Goal: Task Accomplishment & Management: Complete application form

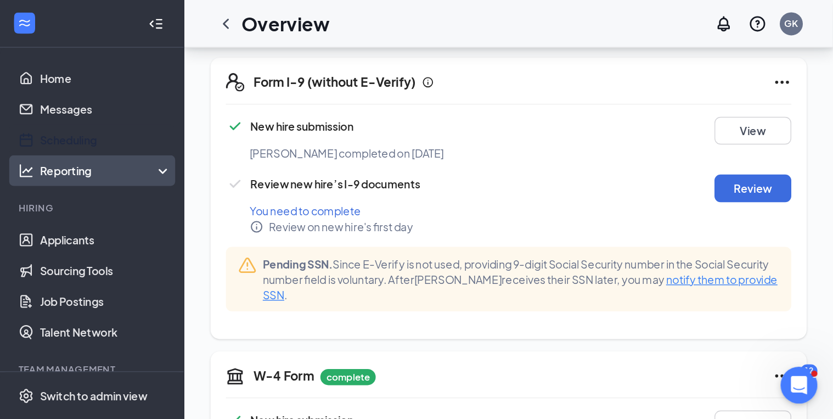
scroll to position [269, 0]
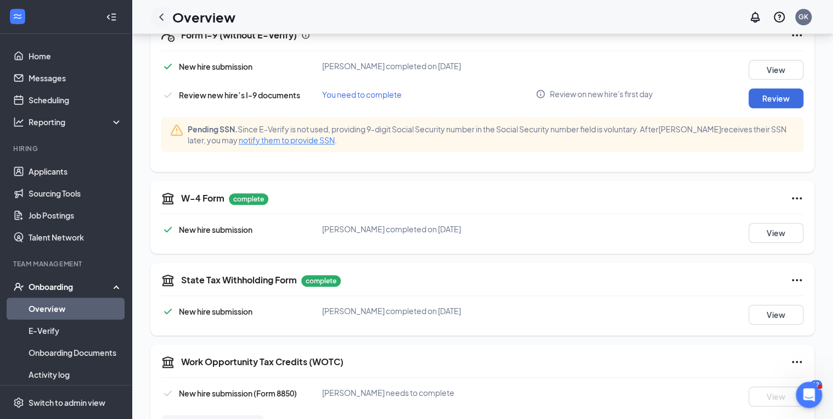
click at [159, 15] on icon "ChevronLeft" at bounding box center [161, 16] width 13 height 13
click at [162, 18] on icon "ChevronLeft" at bounding box center [161, 16] width 4 height 7
click at [54, 172] on link "Applicants" at bounding box center [76, 171] width 94 height 22
click at [46, 303] on link "Overview" at bounding box center [76, 309] width 94 height 22
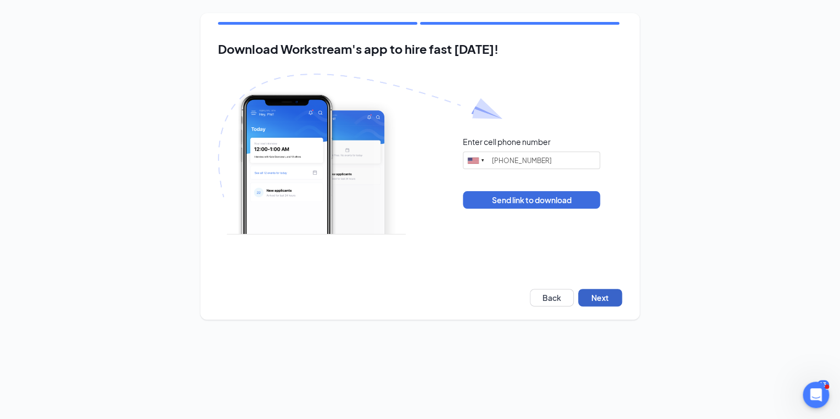
click at [601, 296] on button "Next" at bounding box center [600, 298] width 44 height 18
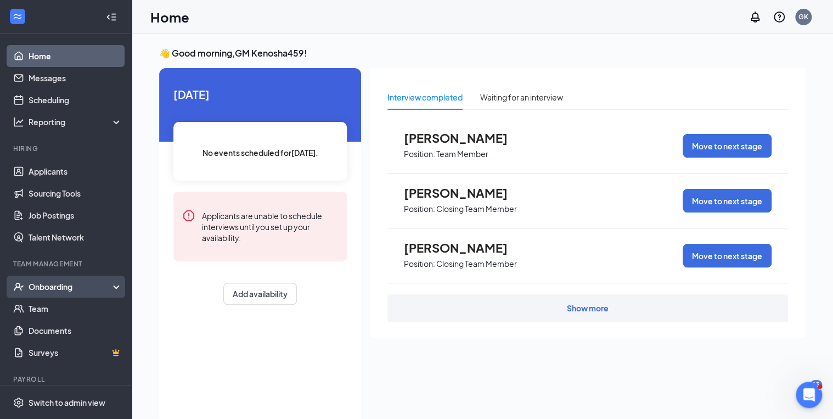
click at [56, 288] on div "Onboarding" at bounding box center [71, 286] width 85 height 11
click at [48, 311] on link "Overview" at bounding box center [76, 309] width 94 height 22
click at [44, 286] on div "Onboarding" at bounding box center [71, 286] width 85 height 11
click at [43, 287] on div "Onboarding" at bounding box center [71, 286] width 85 height 11
click at [46, 307] on link "Overview" at bounding box center [76, 309] width 94 height 22
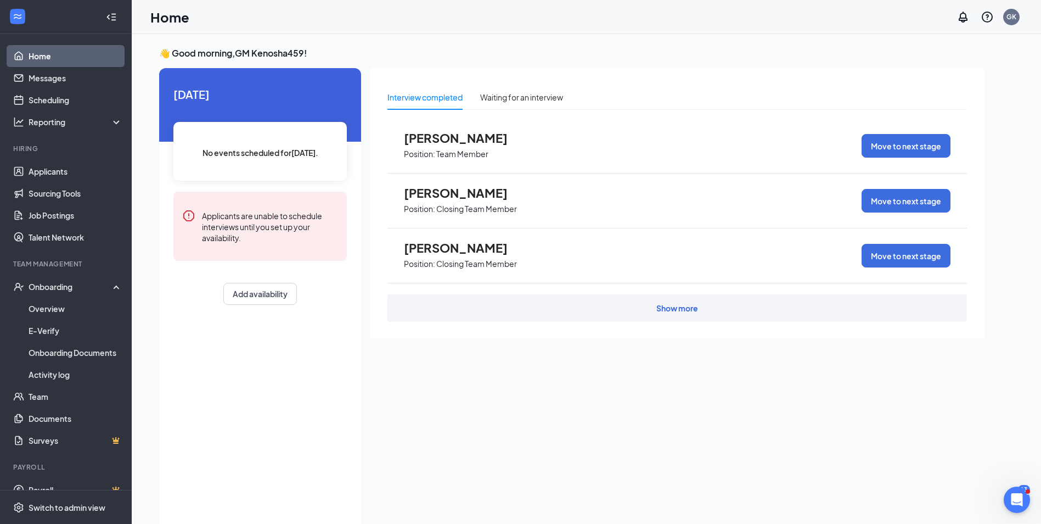
click at [441, 405] on div "Interview completed Waiting for an interview Darrell Garrett Position: Team Mem…" at bounding box center [677, 294] width 615 height 453
click at [48, 311] on link "Overview" at bounding box center [76, 309] width 94 height 22
click at [522, 96] on div "Waiting for an interview" at bounding box center [521, 97] width 83 height 12
click at [424, 96] on div "Interview completed" at bounding box center [425, 97] width 75 height 12
click at [57, 173] on link "Applicants" at bounding box center [76, 171] width 94 height 22
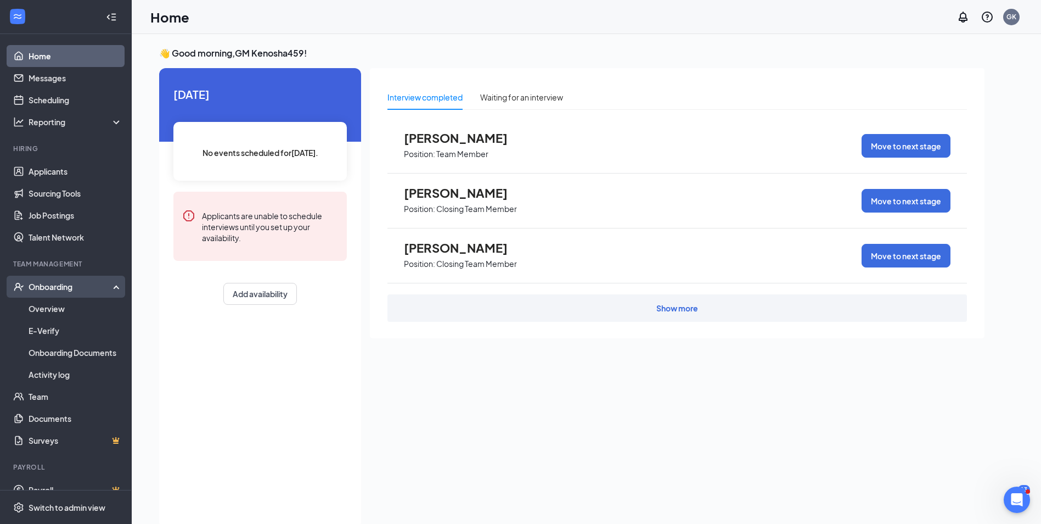
click at [47, 287] on div "Onboarding" at bounding box center [71, 286] width 85 height 11
click at [45, 287] on div "Onboarding" at bounding box center [71, 286] width 85 height 11
click at [42, 311] on link "Overview" at bounding box center [76, 309] width 94 height 22
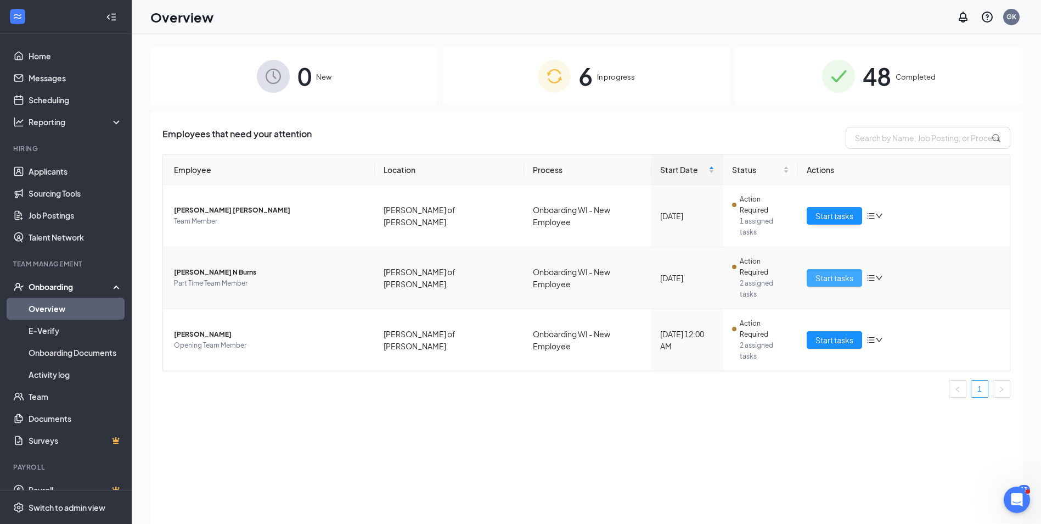
click at [823, 272] on span "Start tasks" at bounding box center [835, 278] width 38 height 12
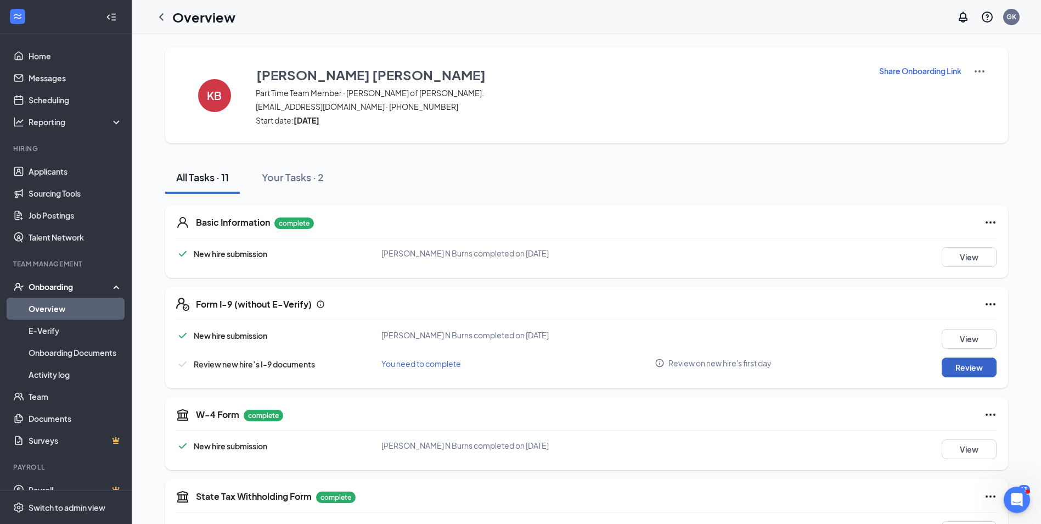
click at [959, 362] on button "Review" at bounding box center [969, 367] width 55 height 20
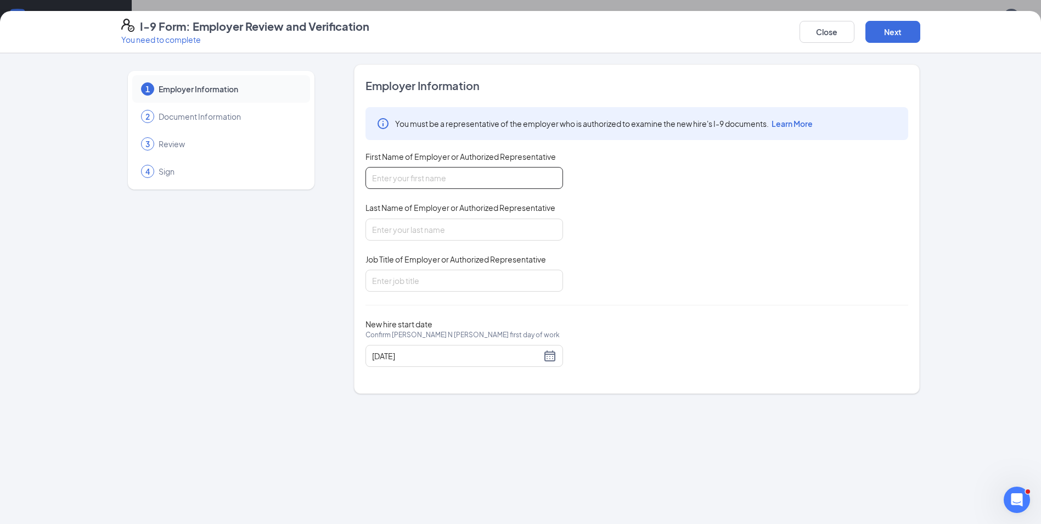
click at [419, 176] on input "First Name of Employer or Authorized Representative" at bounding box center [465, 178] width 198 height 22
type input "[PERSON_NAME]"
click at [407, 229] on input "Last Name of Employer or Authorized Representative" at bounding box center [465, 230] width 198 height 22
type input "[PERSON_NAME]"
click at [411, 278] on input "Job Title of Employer or Authorized Representative" at bounding box center [465, 281] width 198 height 22
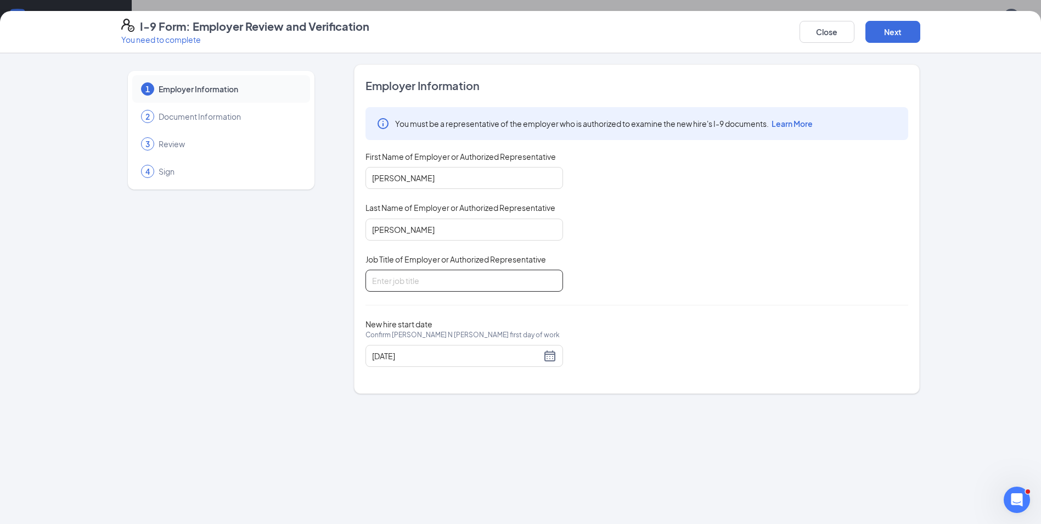
type input "owner"
click at [893, 32] on button "Next" at bounding box center [893, 32] width 55 height 22
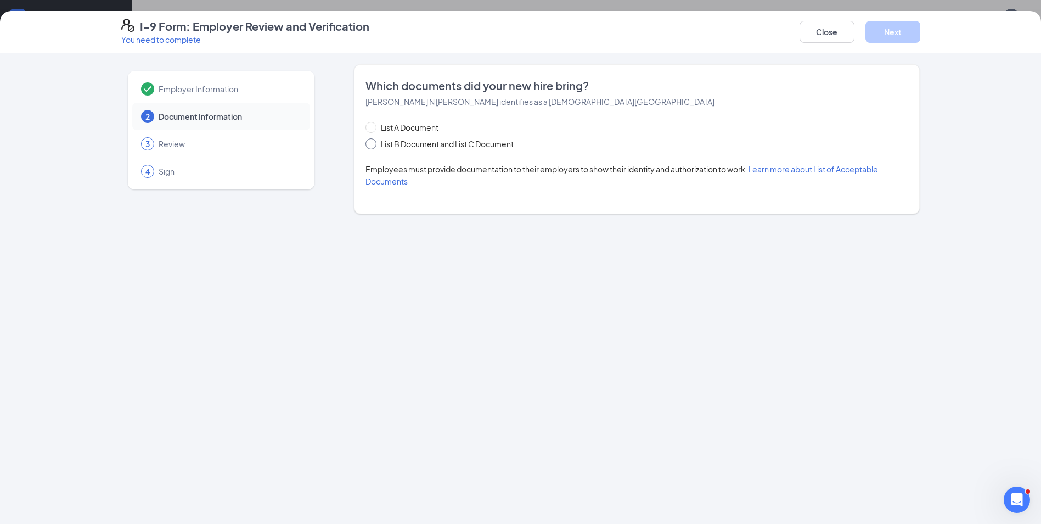
click at [372, 141] on input "List B Document and List C Document" at bounding box center [370, 142] width 8 height 8
radio input "true"
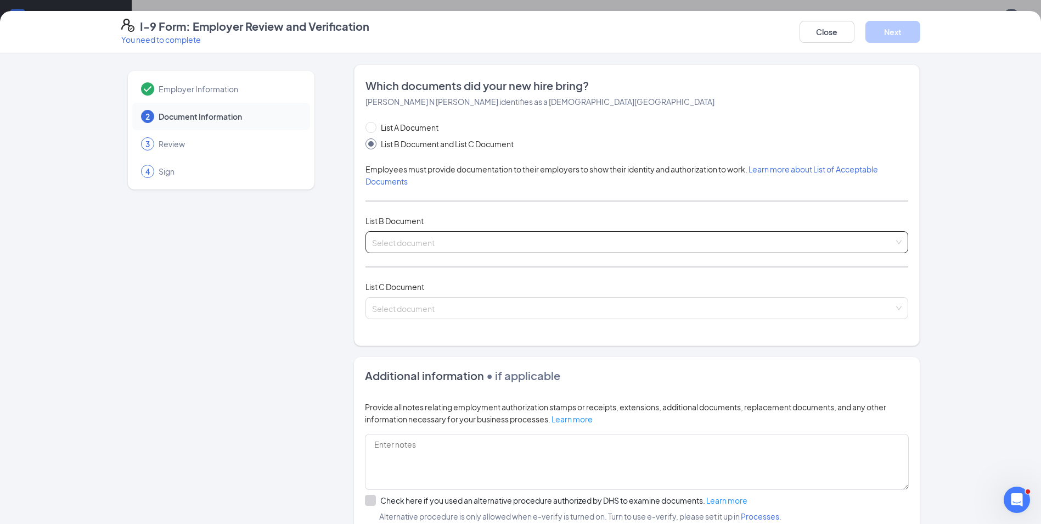
click at [407, 239] on input "search" at bounding box center [633, 240] width 522 height 16
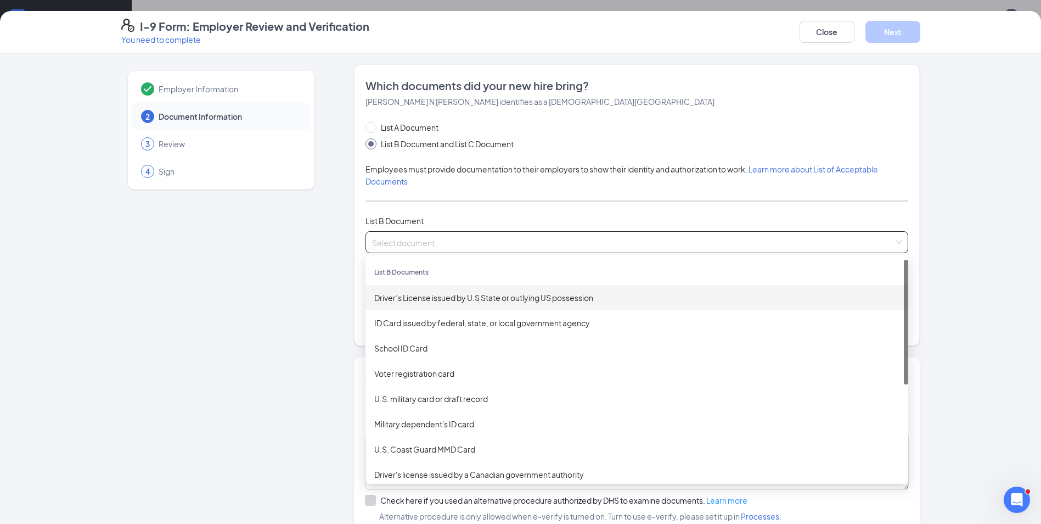
click at [445, 296] on div "Driver’s License issued by U.S State or outlying US possession" at bounding box center [636, 298] width 525 height 12
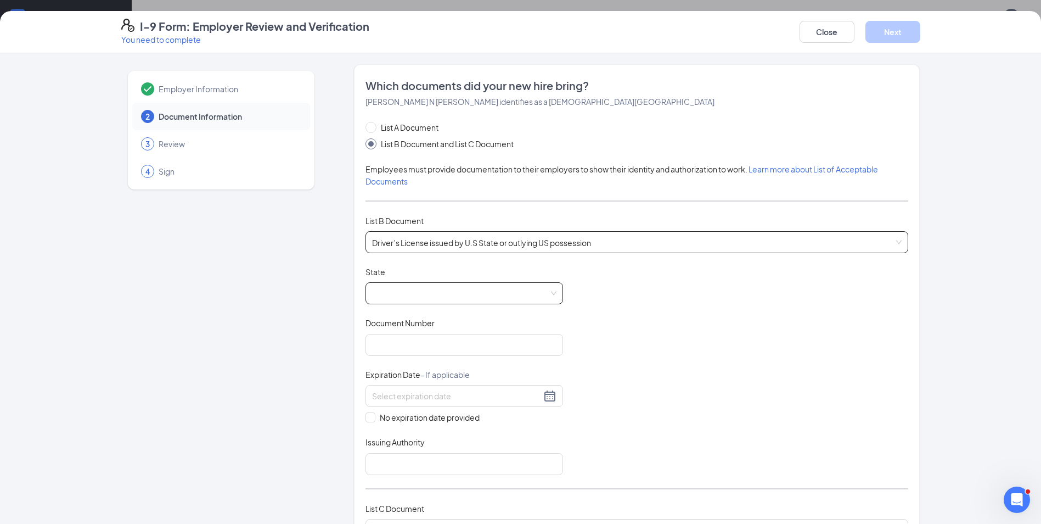
click at [460, 294] on span at bounding box center [464, 293] width 184 height 21
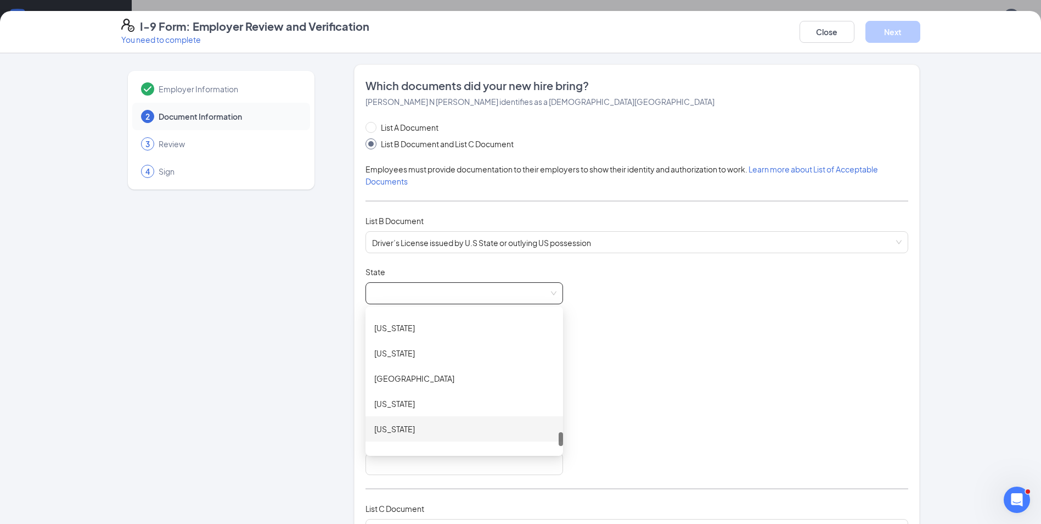
scroll to position [1274, 0]
click at [397, 415] on div "[US_STATE]" at bounding box center [464, 413] width 180 height 12
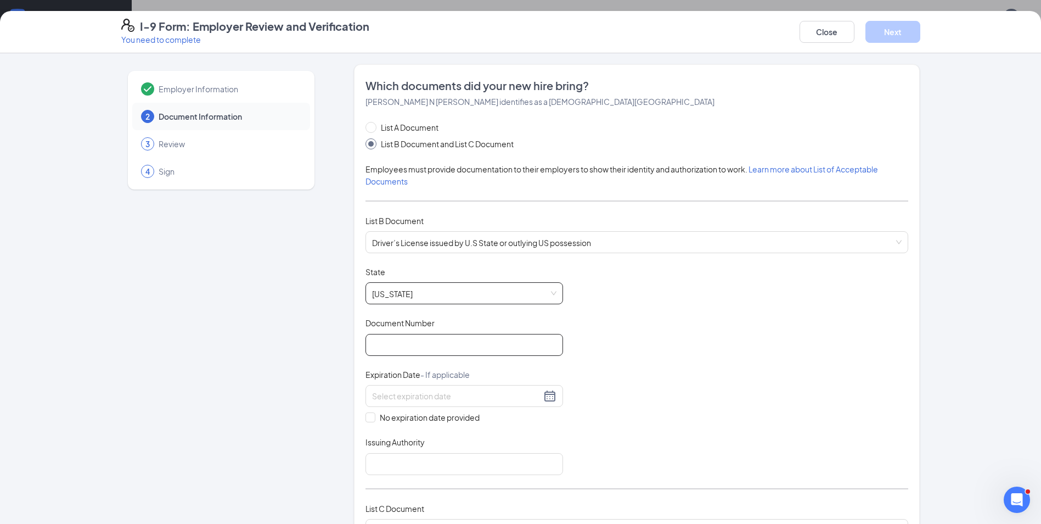
click at [379, 346] on input "Document Number" at bounding box center [465, 345] width 198 height 22
click at [387, 342] on input "Document Number" at bounding box center [465, 345] width 198 height 22
click at [382, 348] on input "Document Number" at bounding box center [465, 345] width 198 height 22
type input "b6525140772704"
click at [432, 395] on input at bounding box center [456, 396] width 169 height 12
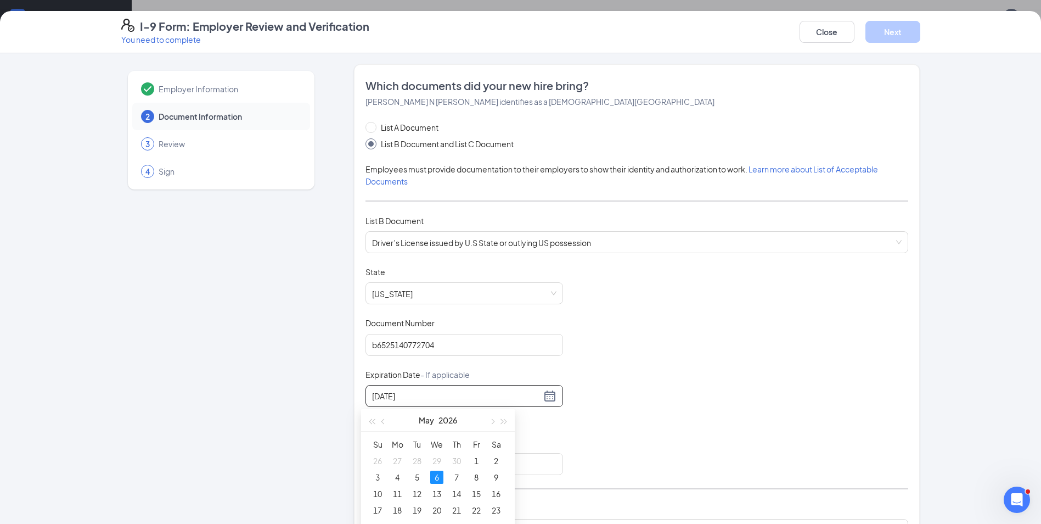
type input "[DATE]"
click at [649, 419] on div "Document Title Driver’s License issued by U.S State or outlying US possession S…" at bounding box center [637, 370] width 543 height 209
click at [499, 398] on input at bounding box center [456, 396] width 169 height 12
type input "[DATE]"
click at [435, 476] on div "6" at bounding box center [436, 477] width 13 height 13
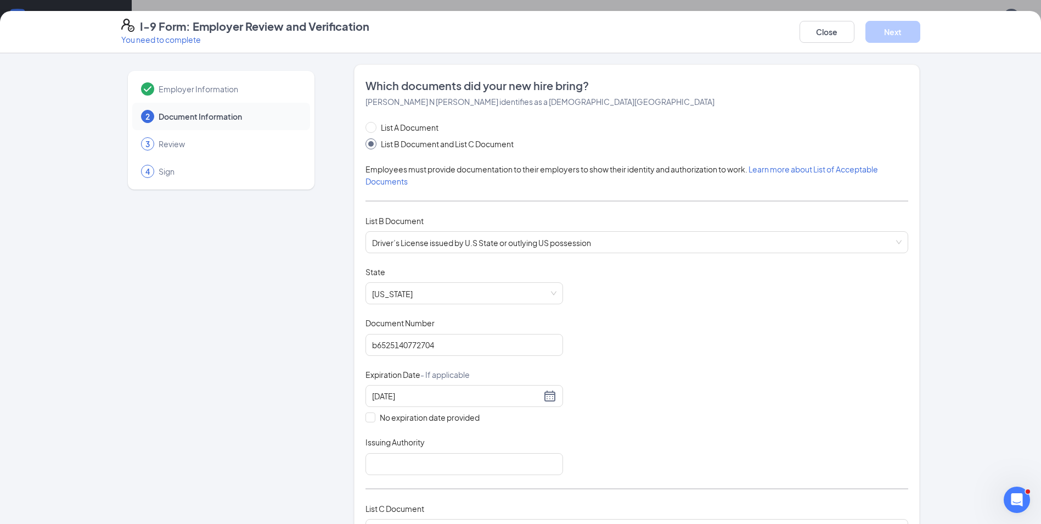
click at [649, 398] on div "Document Title Driver’s License issued by U.S State or outlying US possession S…" at bounding box center [637, 370] width 543 height 209
click at [409, 468] on input "Issuing Authority" at bounding box center [465, 464] width 198 height 22
type input "[US_STATE]"
click at [601, 409] on div "Document Title Driver’s License issued by U.S State or outlying US possession S…" at bounding box center [637, 370] width 543 height 209
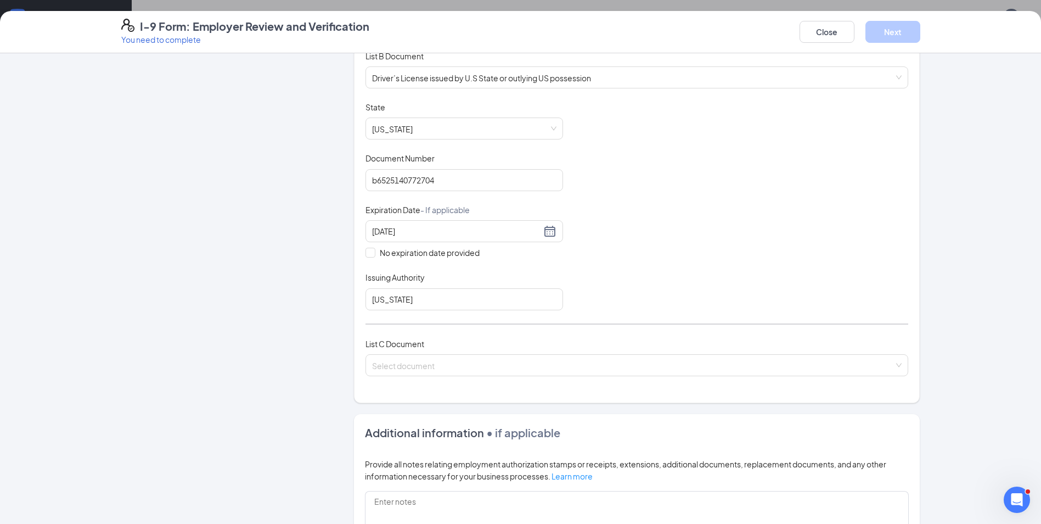
scroll to position [220, 0]
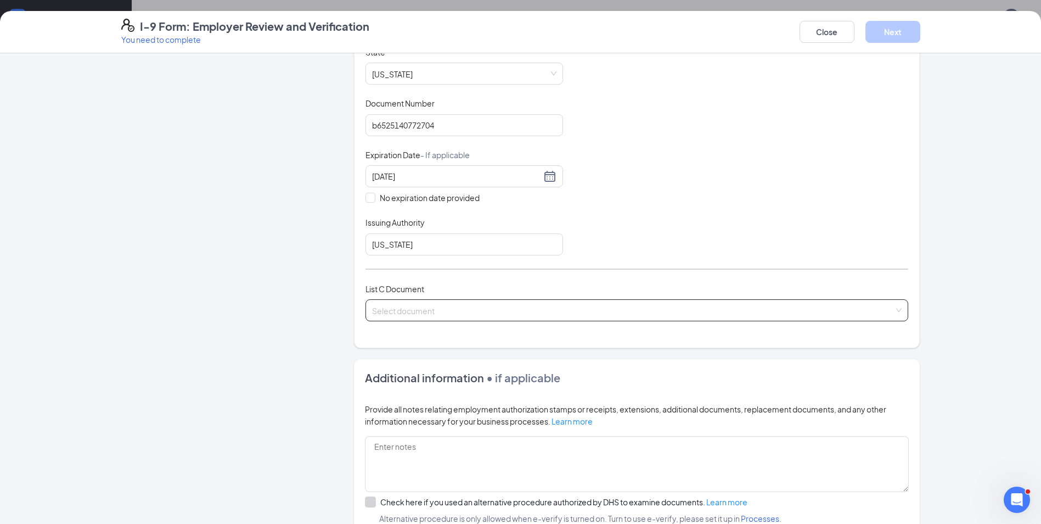
click at [401, 312] on input "search" at bounding box center [633, 308] width 522 height 16
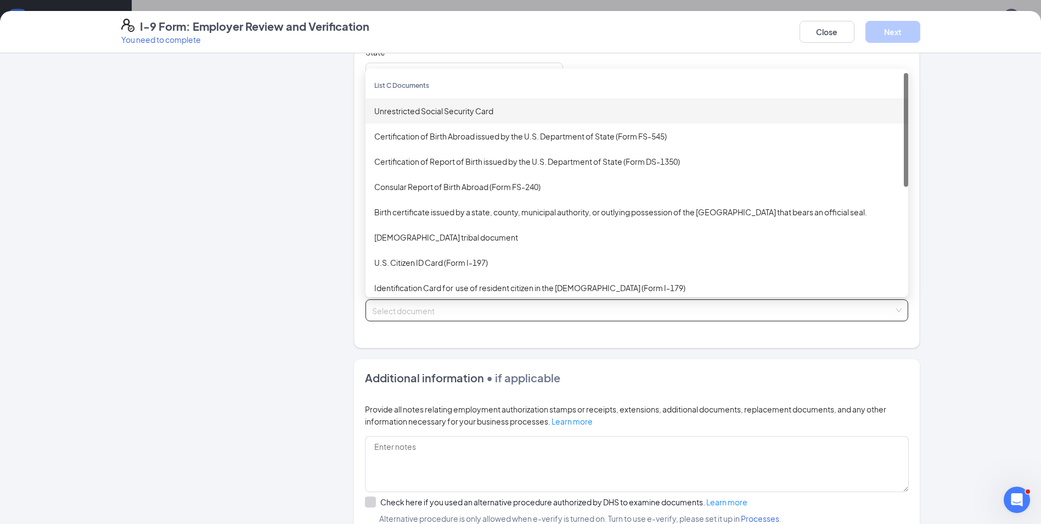
click at [476, 109] on div "Unrestricted Social Security Card" at bounding box center [636, 111] width 525 height 12
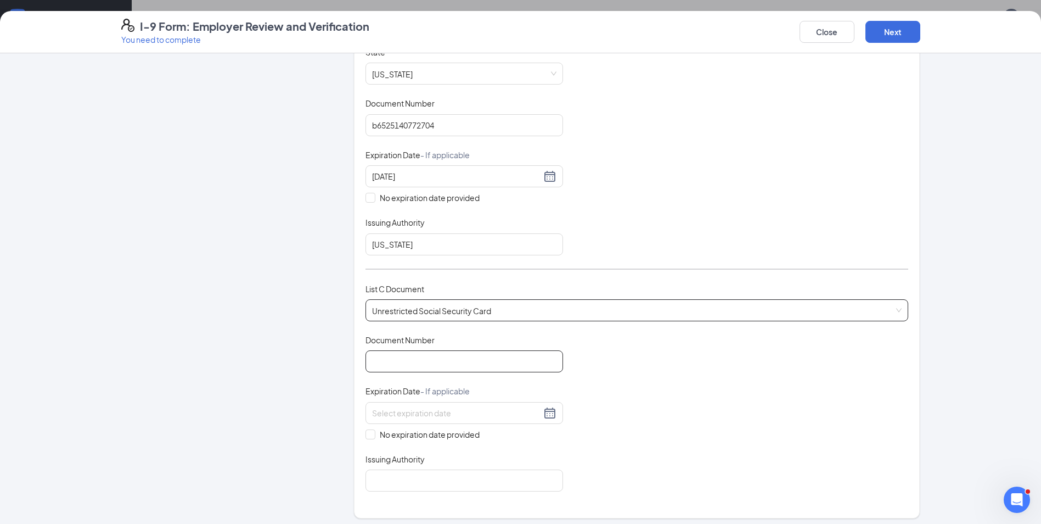
click at [405, 365] on input "Document Number" at bounding box center [465, 361] width 198 height 22
type input "672349116"
click at [369, 434] on span at bounding box center [371, 434] width 10 height 10
click at [369, 434] on input "No expiration date provided" at bounding box center [370, 433] width 8 height 8
checkbox input "true"
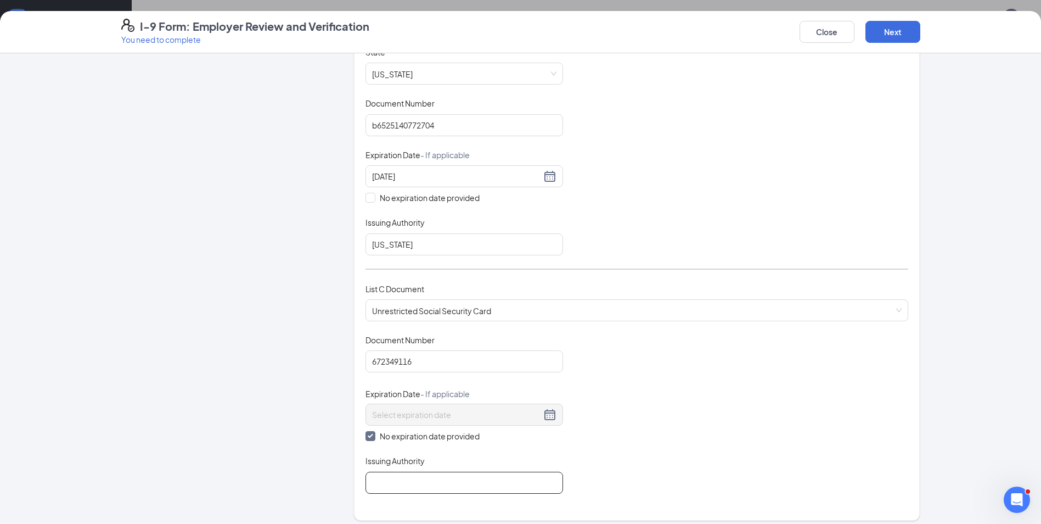
click at [384, 482] on input "Issuing Authority" at bounding box center [465, 483] width 198 height 22
type input "Social Security Administration"
click at [691, 390] on div "Document Title Unrestricted Social Security Card Document Number 672349116 Expi…" at bounding box center [637, 413] width 543 height 159
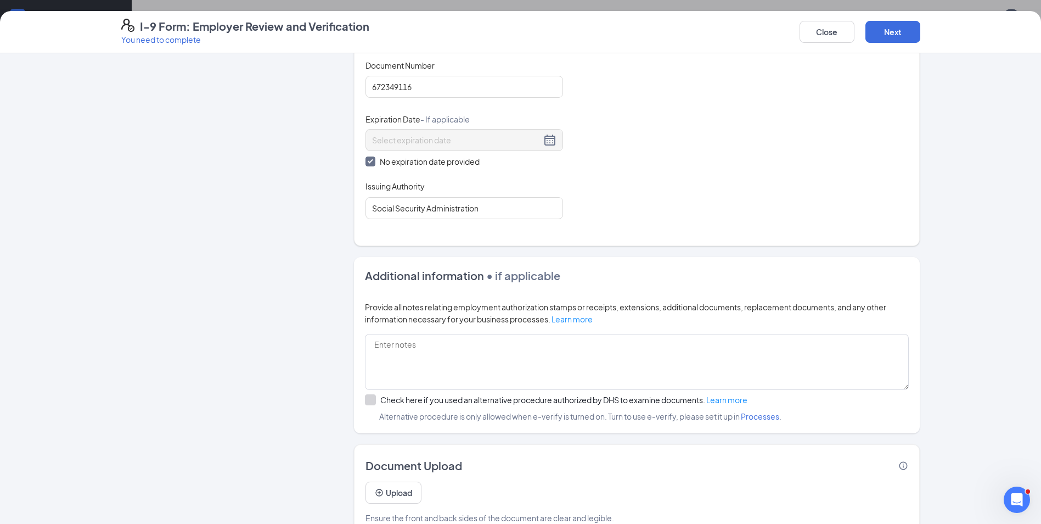
scroll to position [519, 0]
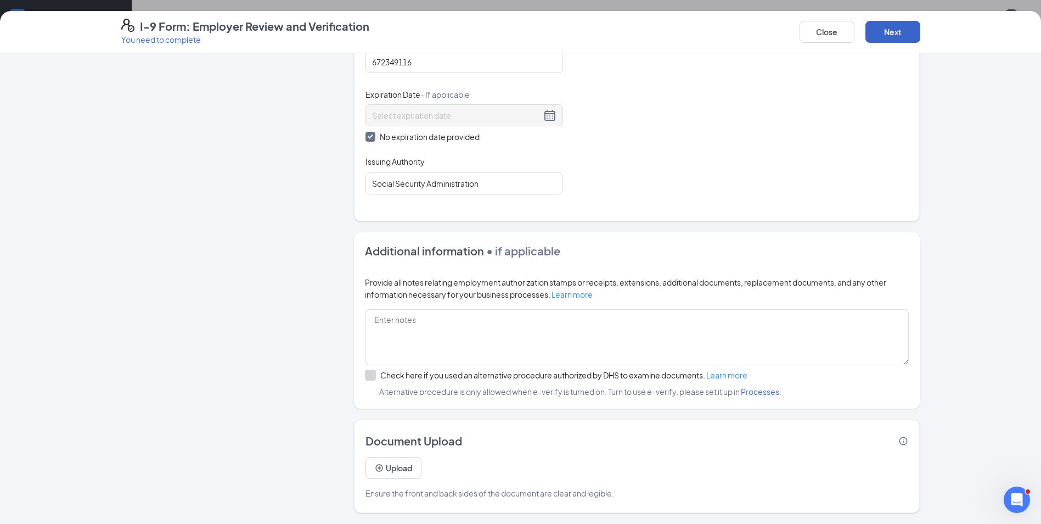
click at [888, 33] on button "Next" at bounding box center [893, 32] width 55 height 22
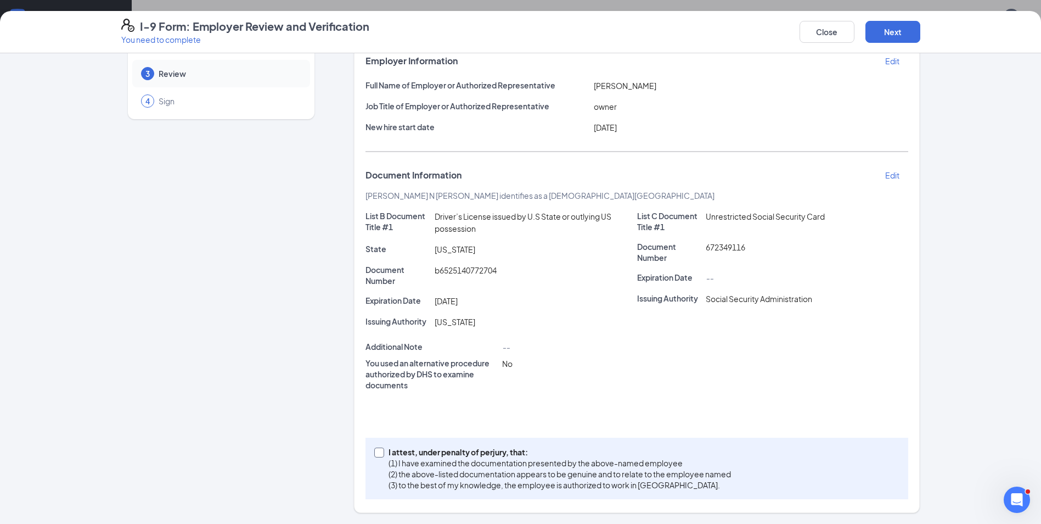
click at [379, 453] on span at bounding box center [379, 452] width 10 height 10
click at [379, 453] on input "I attest, under penalty of [PERSON_NAME], that: (1) I have examined the documen…" at bounding box center [378, 451] width 8 height 8
checkbox input "true"
click at [897, 35] on button "Next" at bounding box center [893, 32] width 55 height 22
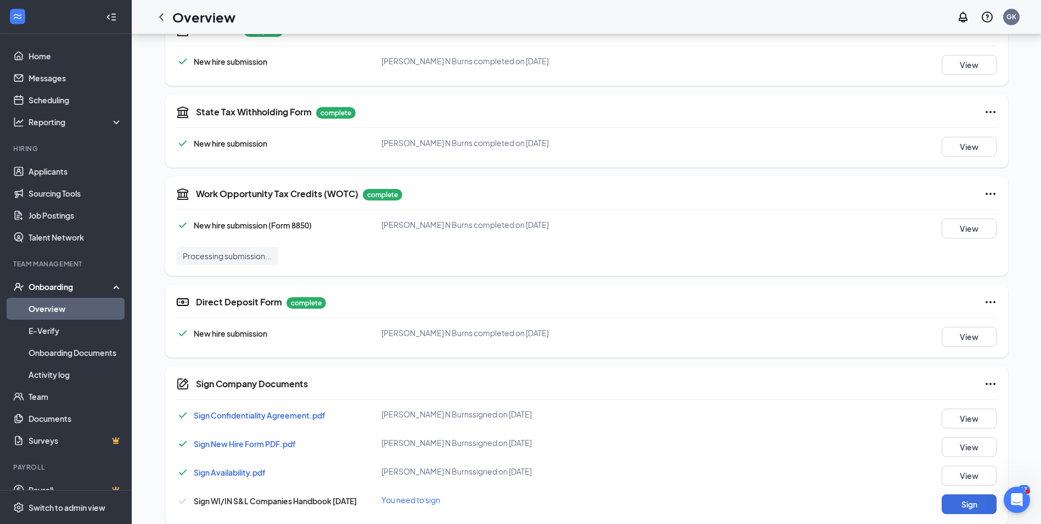
scroll to position [399, 0]
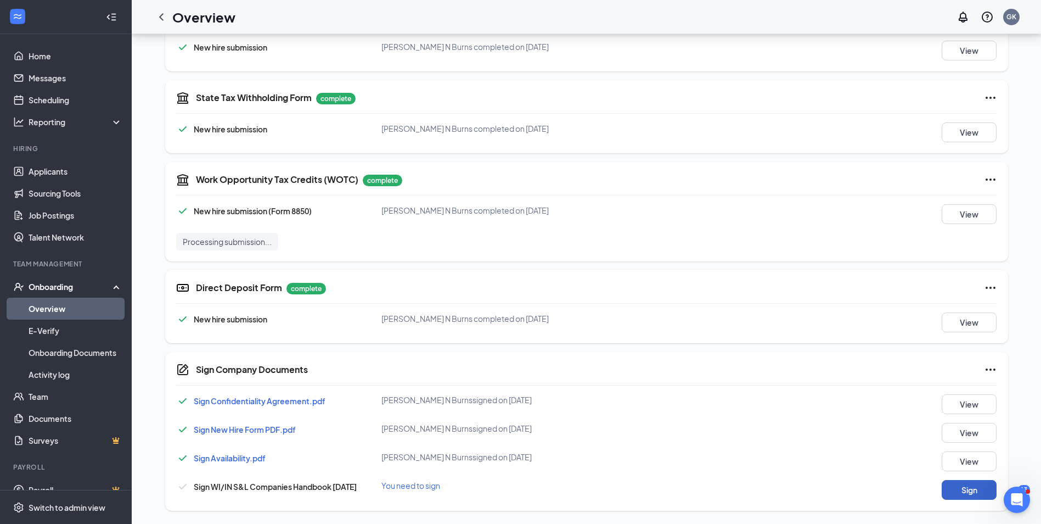
click at [968, 491] on button "Sign" at bounding box center [969, 490] width 55 height 20
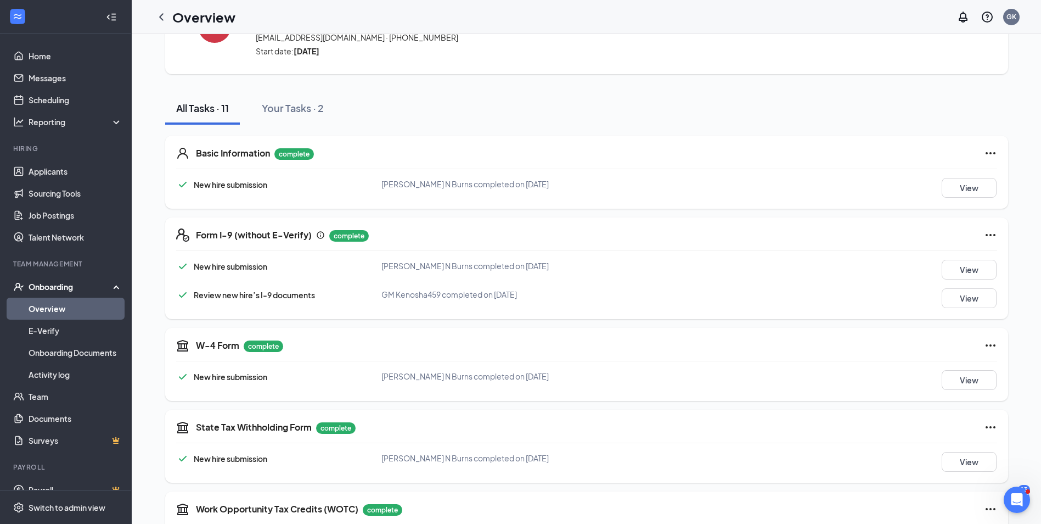
scroll to position [0, 0]
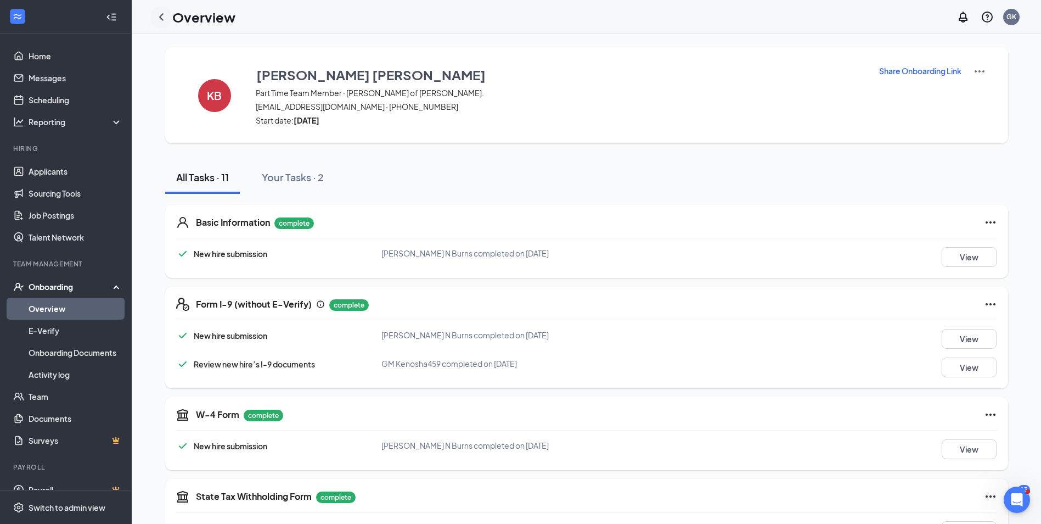
click at [160, 16] on icon "ChevronLeft" at bounding box center [161, 16] width 4 height 7
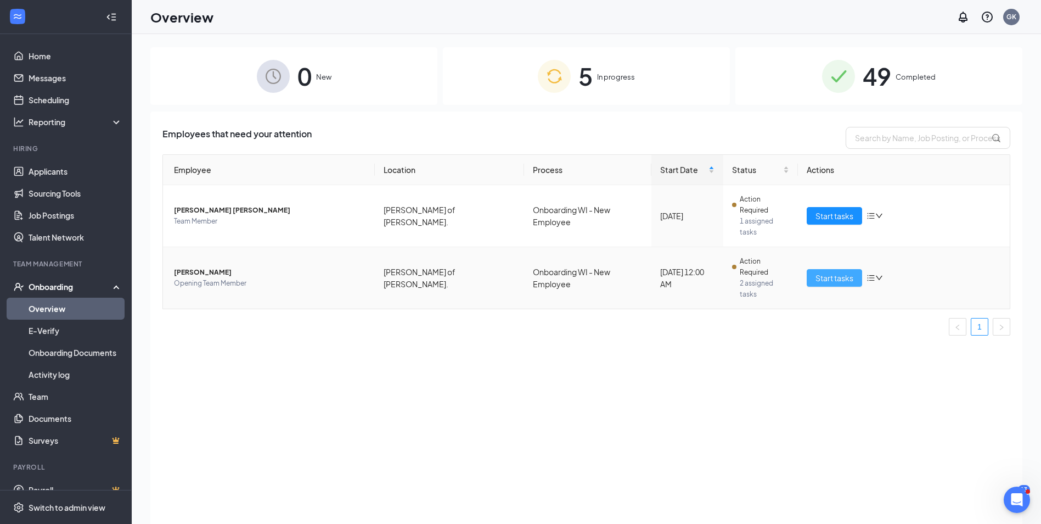
click at [826, 272] on span "Start tasks" at bounding box center [835, 278] width 38 height 12
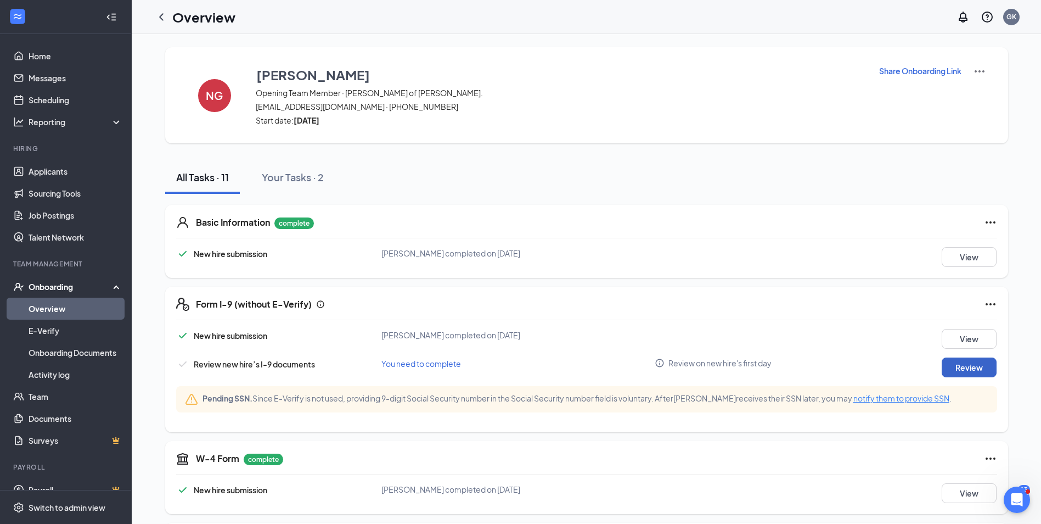
click at [954, 365] on button "Review" at bounding box center [969, 367] width 55 height 20
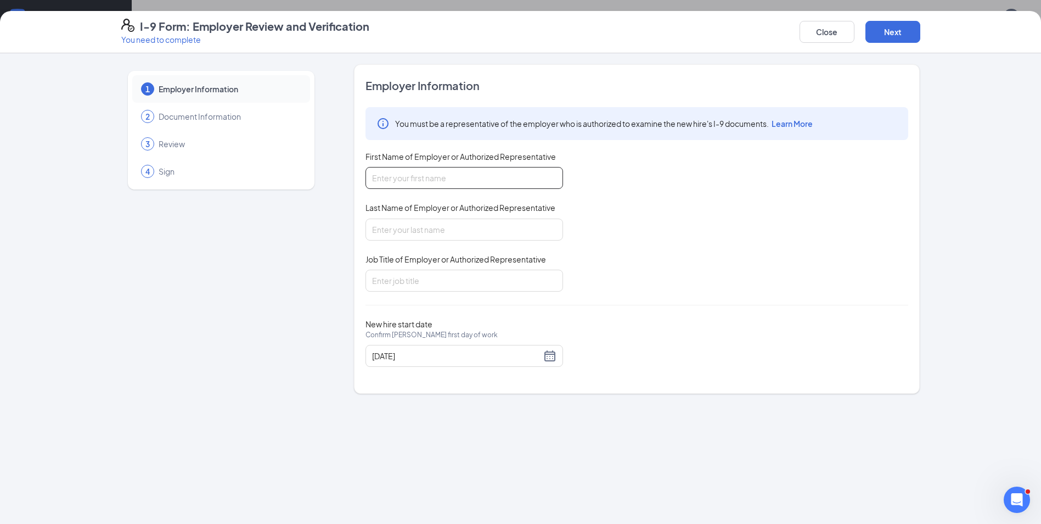
click at [379, 175] on input "First Name of Employer or Authorized Representative" at bounding box center [465, 178] width 198 height 22
type input "[PERSON_NAME]"
click at [393, 228] on input "Last Name of Employer or Authorized Representative" at bounding box center [465, 230] width 198 height 22
type input "[PERSON_NAME]"
click at [400, 279] on input "Job Title of Employer or Authorized Representative" at bounding box center [465, 281] width 198 height 22
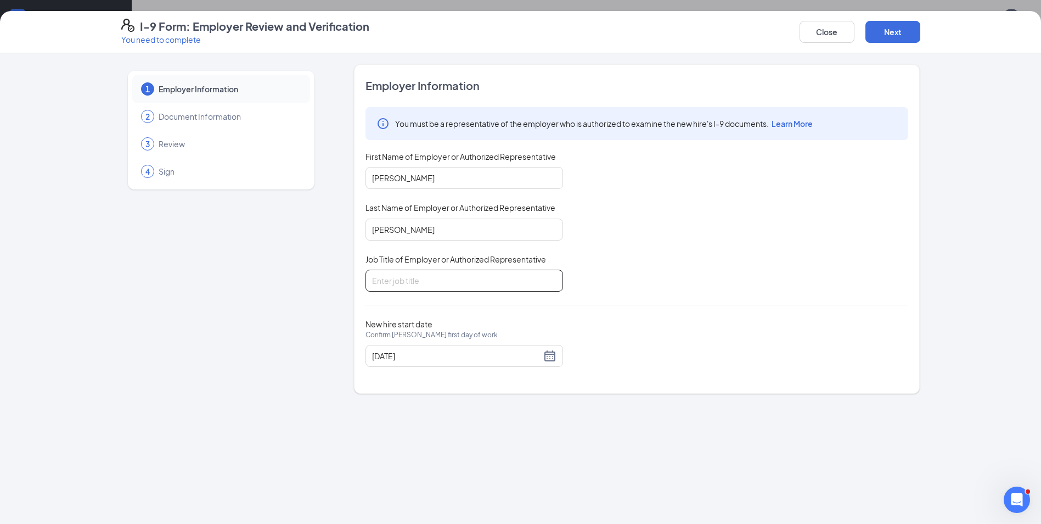
type input "owner"
click at [883, 31] on button "Next" at bounding box center [893, 32] width 55 height 22
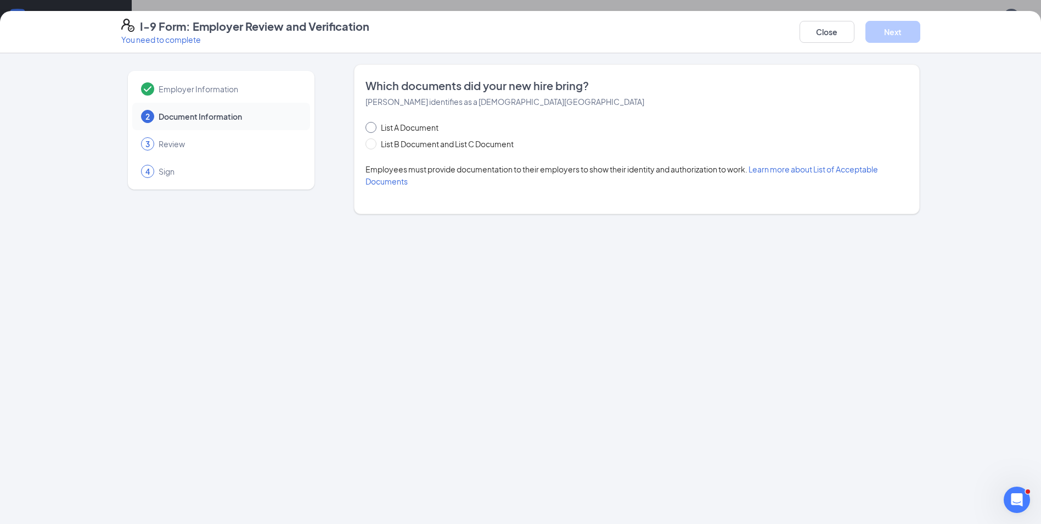
click at [368, 126] on input "List A Document" at bounding box center [370, 126] width 8 height 8
radio input "true"
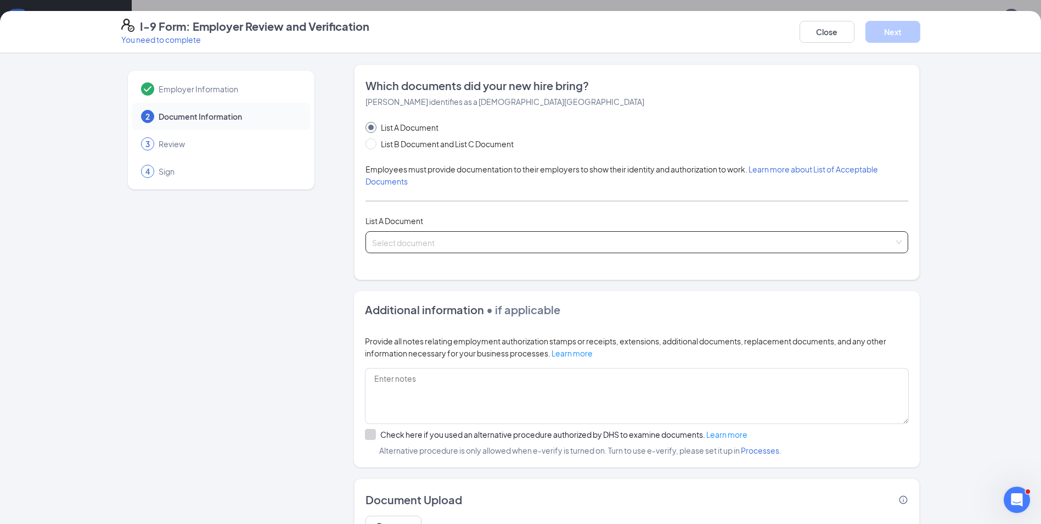
click at [402, 242] on input "search" at bounding box center [633, 240] width 522 height 16
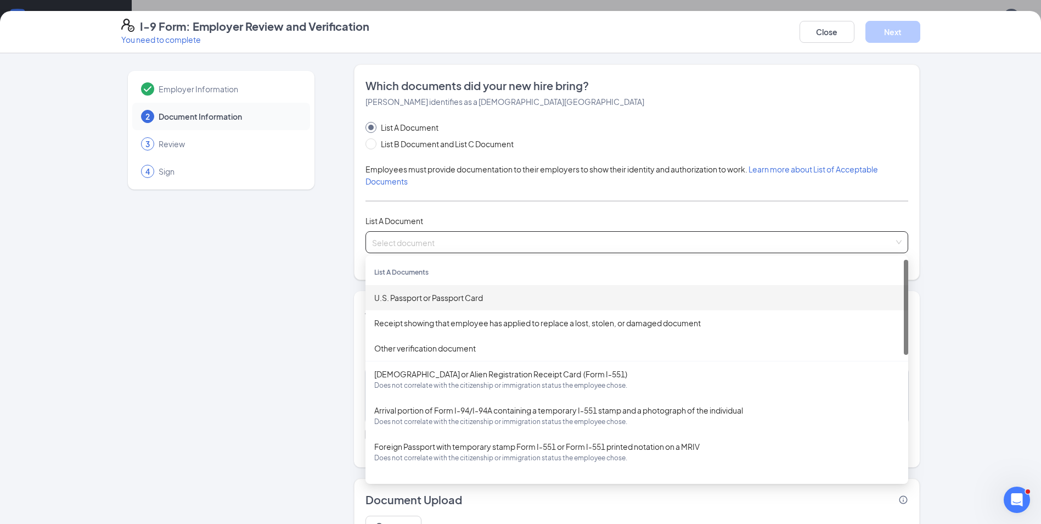
click at [416, 296] on div "U.S. Passport or Passport Card" at bounding box center [636, 298] width 525 height 12
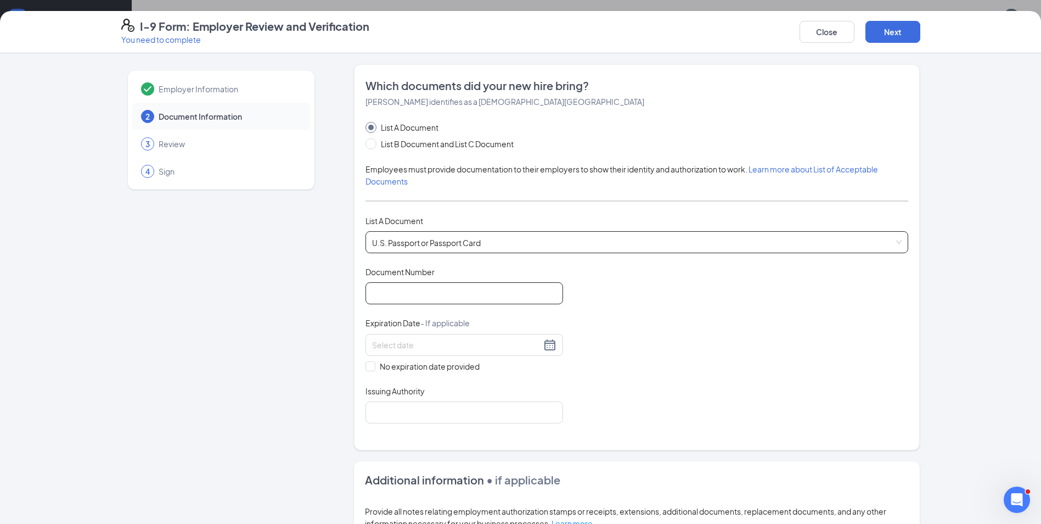
click at [384, 296] on input "Document Number" at bounding box center [465, 293] width 198 height 22
type input "677743783"
click at [455, 349] on input at bounding box center [456, 345] width 169 height 12
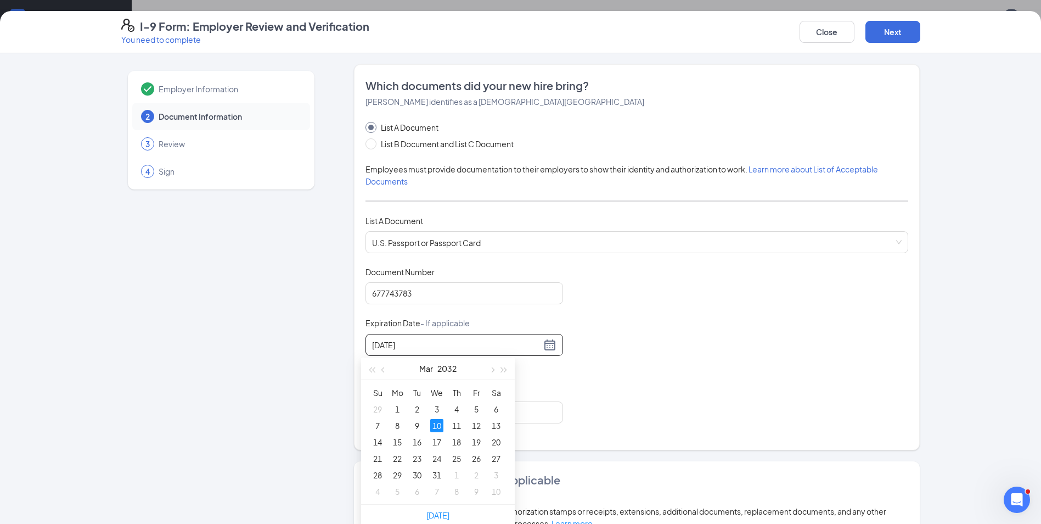
type input "[DATE]"
click at [692, 351] on div "Document Title U.S. Passport or Passport Card Document Number [PASSPORT] Expira…" at bounding box center [637, 344] width 543 height 157
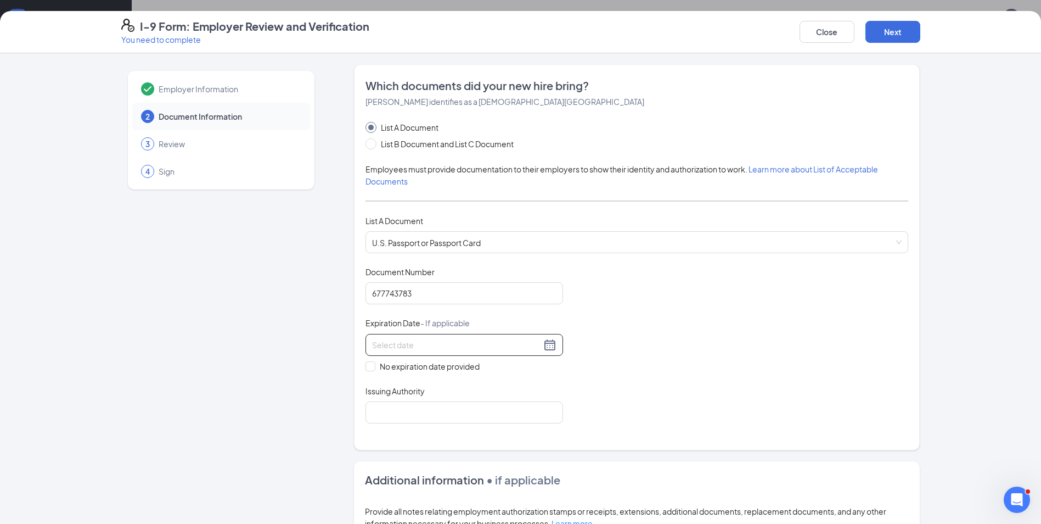
click at [502, 338] on div at bounding box center [464, 344] width 184 height 13
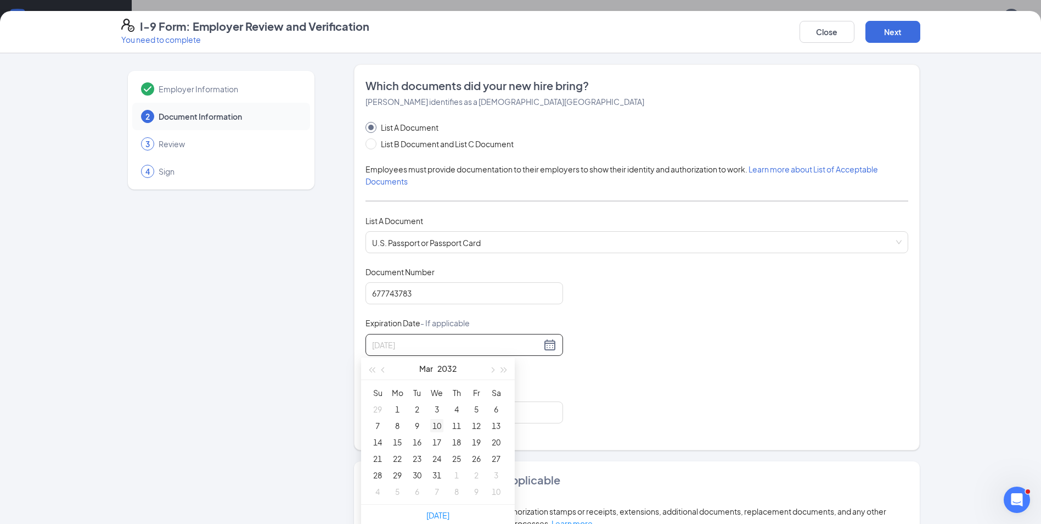
type input "[DATE]"
click at [435, 427] on div "10" at bounding box center [436, 425] width 13 height 13
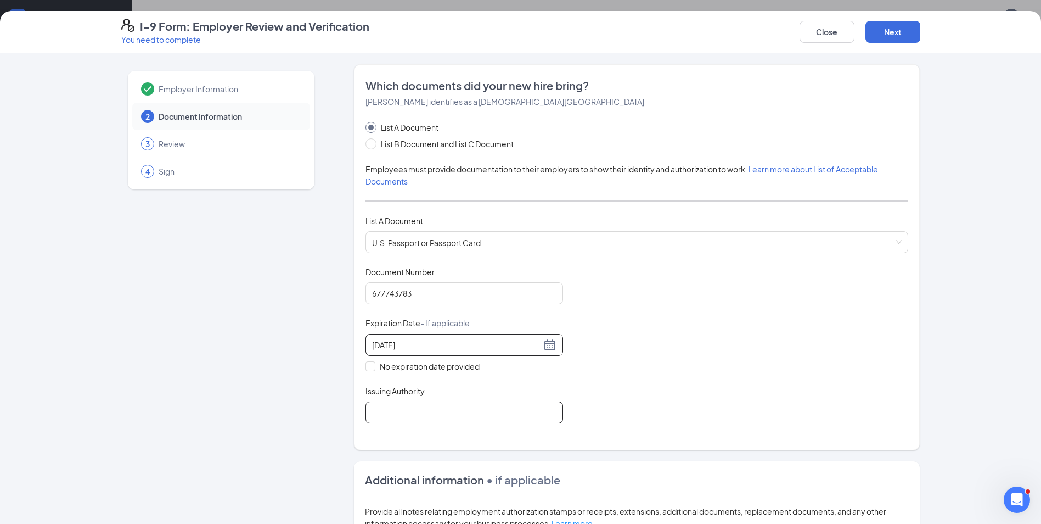
click at [389, 418] on input "Issuing Authority" at bounding box center [465, 412] width 198 height 22
type input "[GEOGRAPHIC_DATA]"
click at [669, 376] on div "Document Title U.S. Passport or Passport Card Document Number [PASSPORT] Expira…" at bounding box center [637, 344] width 543 height 157
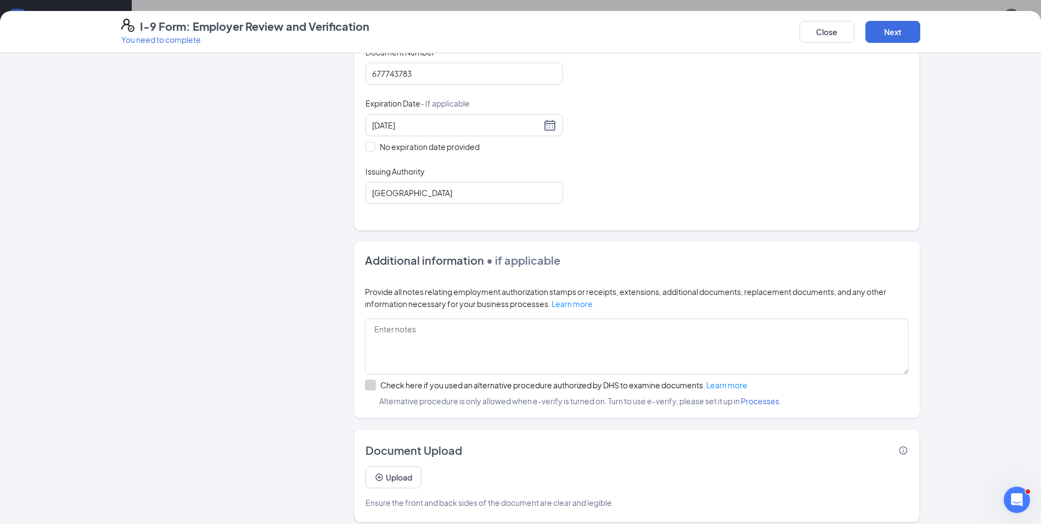
scroll to position [229, 0]
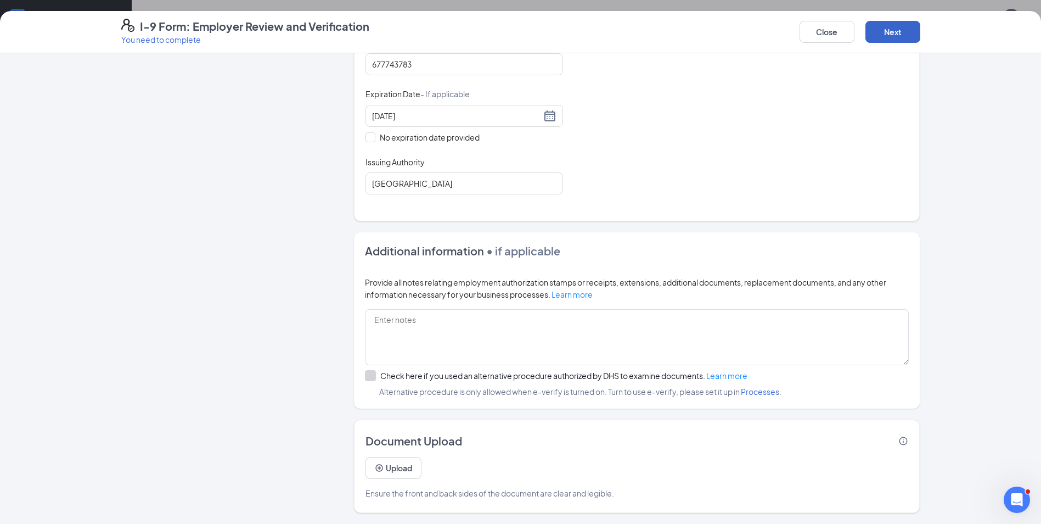
click at [884, 33] on button "Next" at bounding box center [893, 32] width 55 height 22
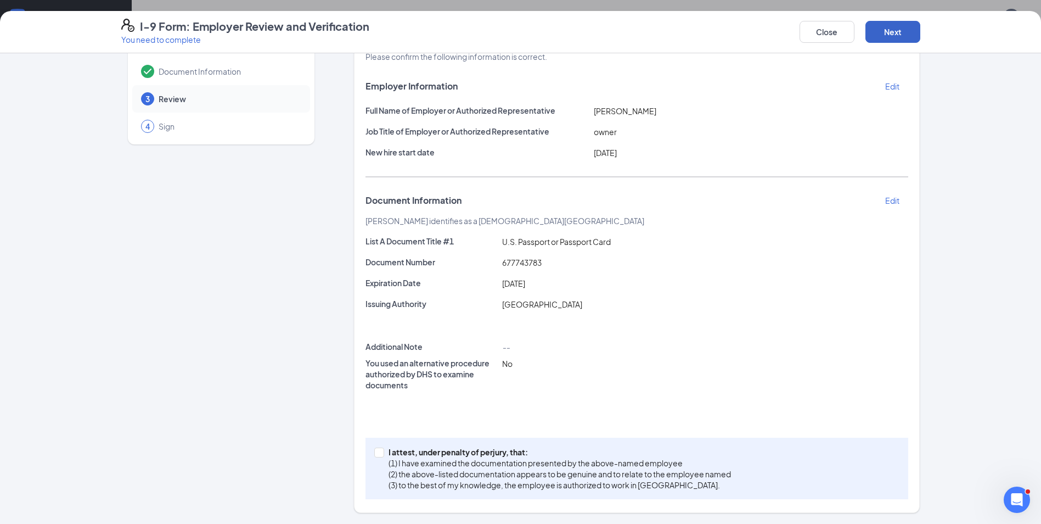
scroll to position [45, 0]
click at [374, 453] on input "I attest, under penalty of [PERSON_NAME], that: (1) I have examined the documen…" at bounding box center [378, 451] width 8 height 8
checkbox input "true"
click at [884, 34] on button "Next" at bounding box center [893, 32] width 55 height 22
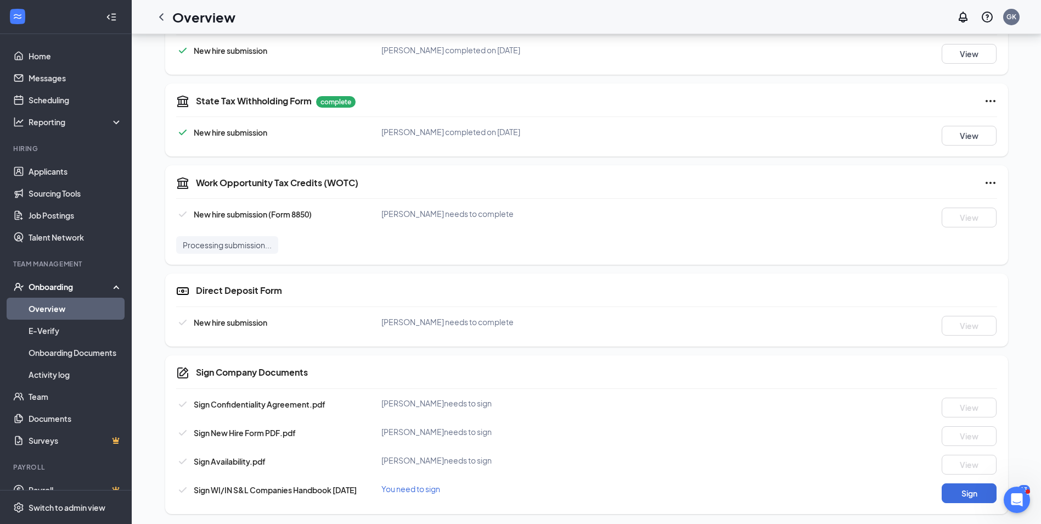
scroll to position [443, 0]
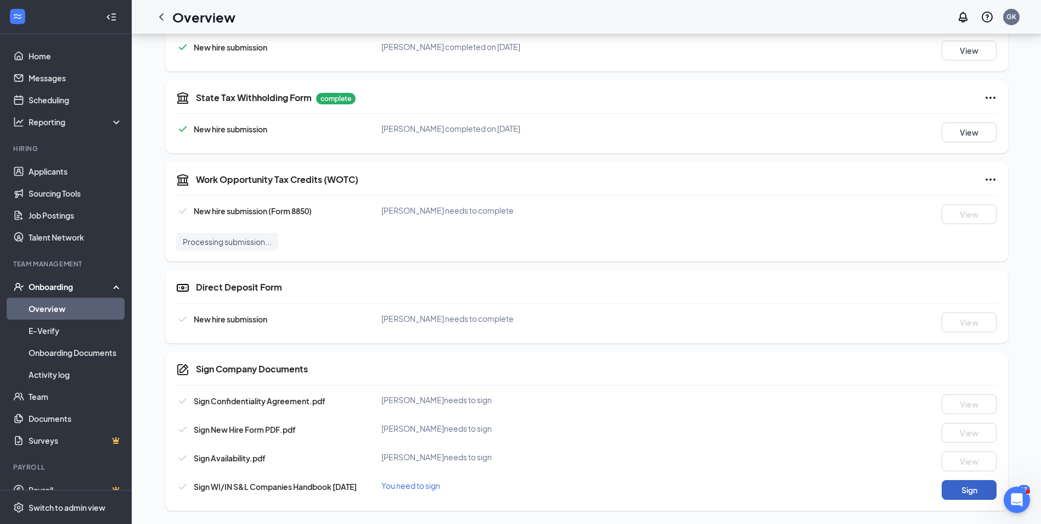
click at [971, 491] on button "Sign" at bounding box center [969, 490] width 55 height 20
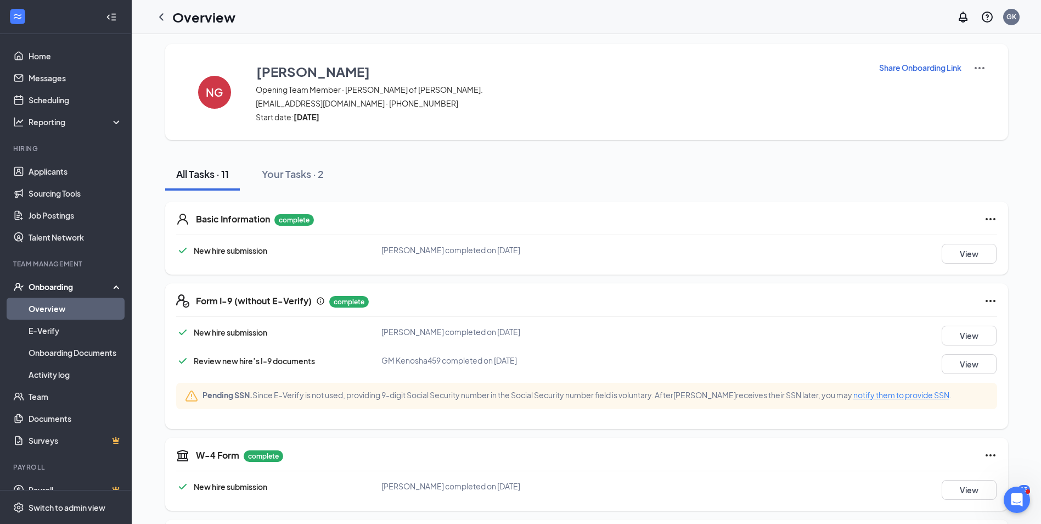
scroll to position [0, 0]
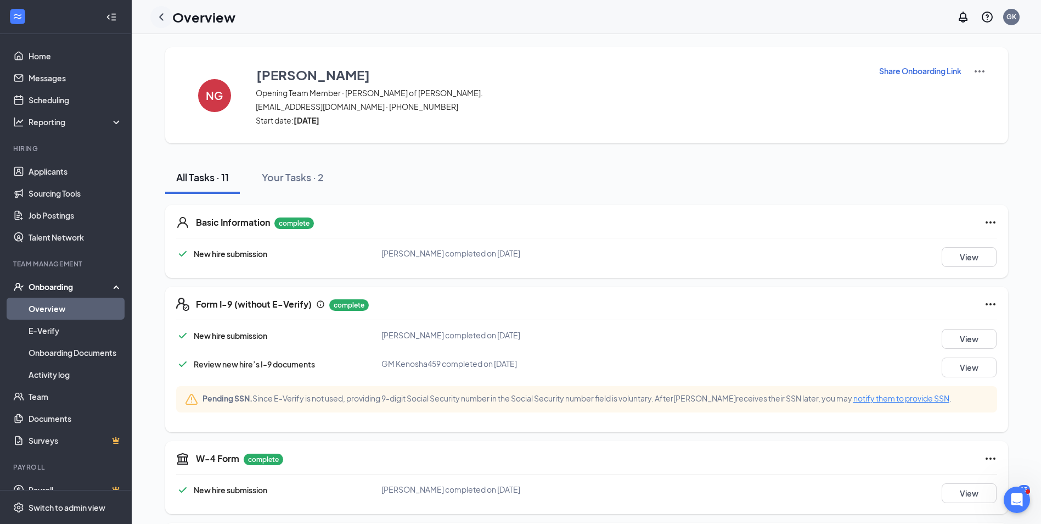
click at [158, 15] on icon "ChevronLeft" at bounding box center [161, 16] width 13 height 13
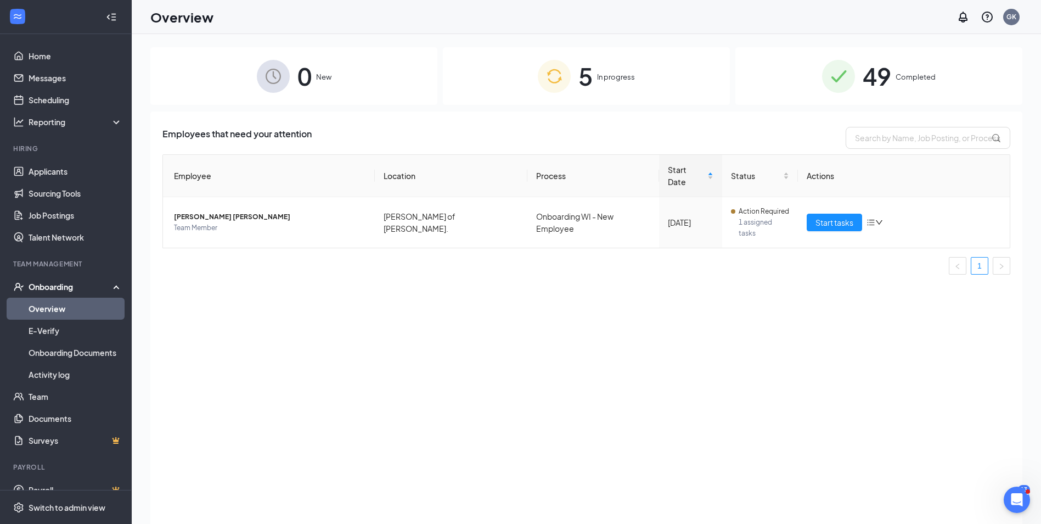
click at [878, 77] on span "49" at bounding box center [877, 76] width 29 height 38
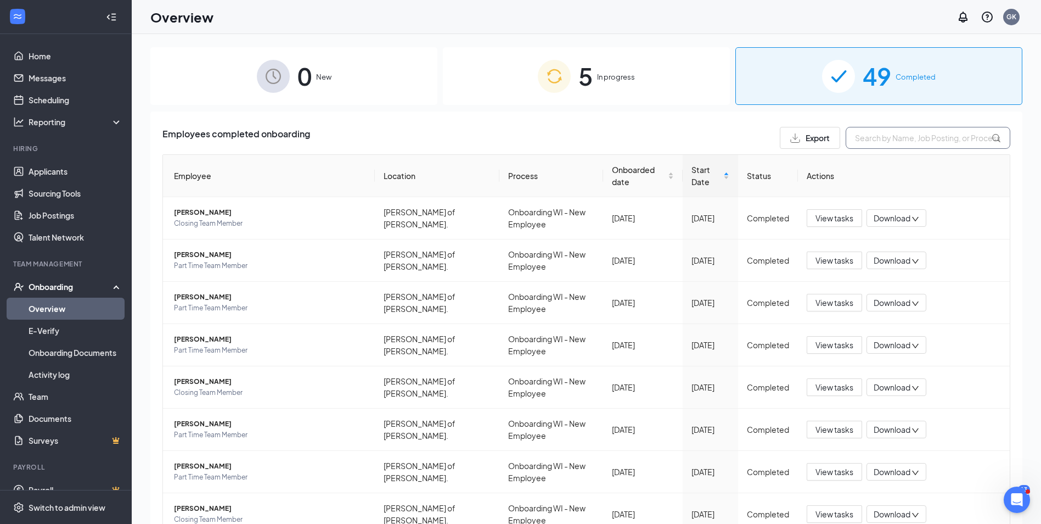
click at [850, 132] on input "text" at bounding box center [928, 138] width 165 height 22
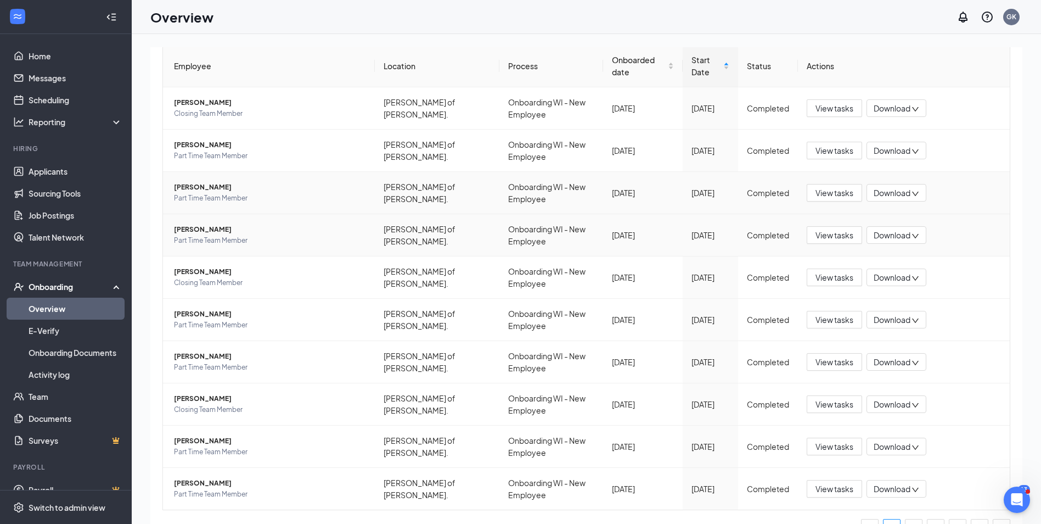
scroll to position [86, 0]
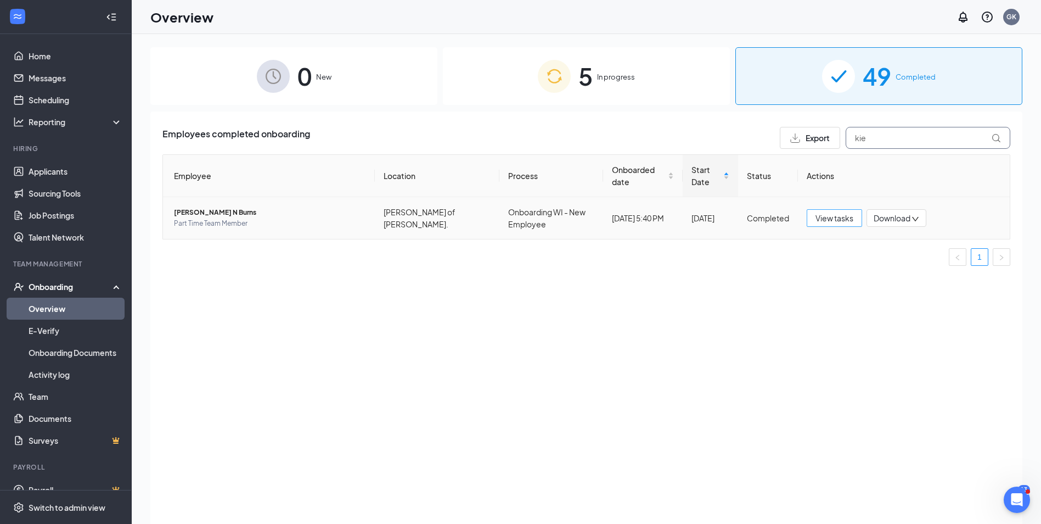
type input "kie"
click at [839, 221] on span "View tasks" at bounding box center [835, 218] width 38 height 12
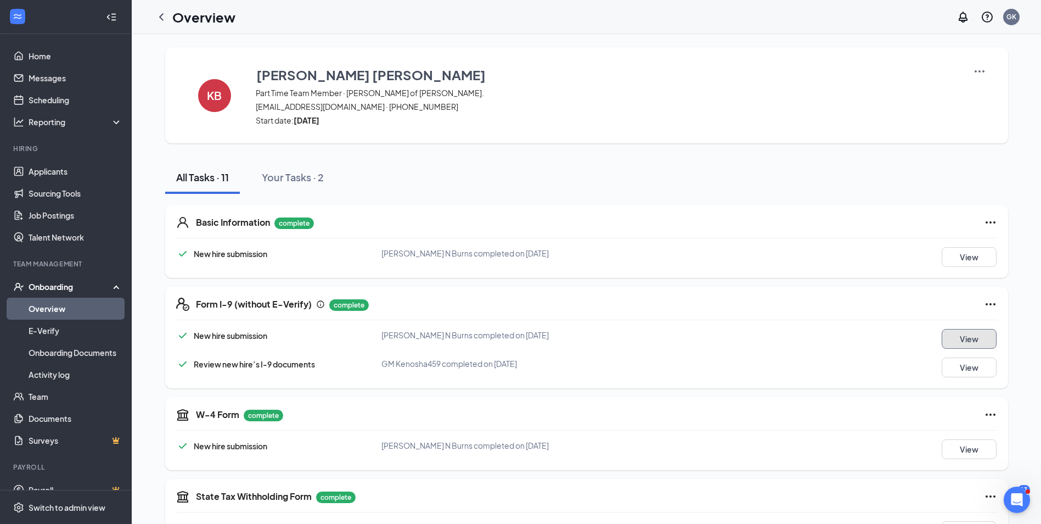
click at [960, 343] on button "View" at bounding box center [969, 339] width 55 height 20
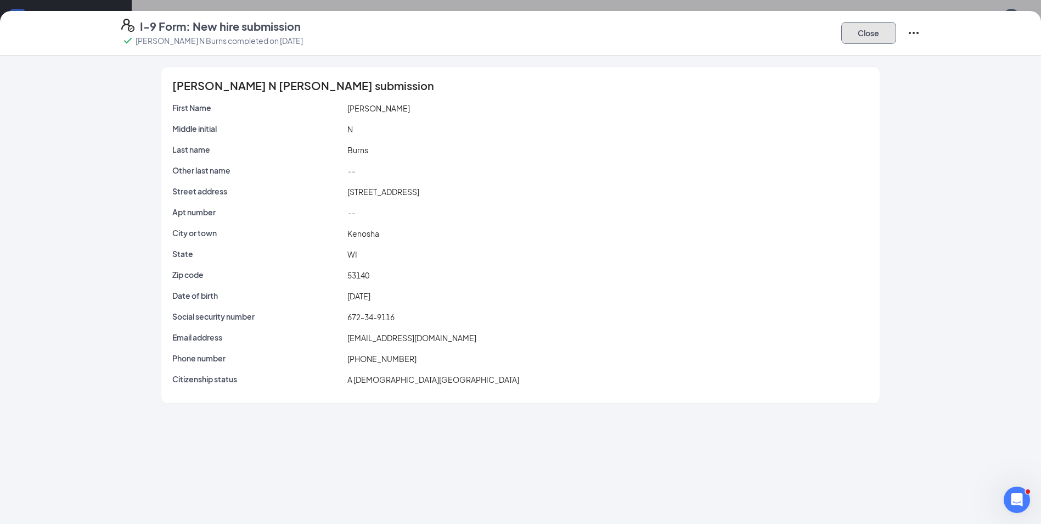
click at [878, 36] on button "Close" at bounding box center [869, 33] width 55 height 22
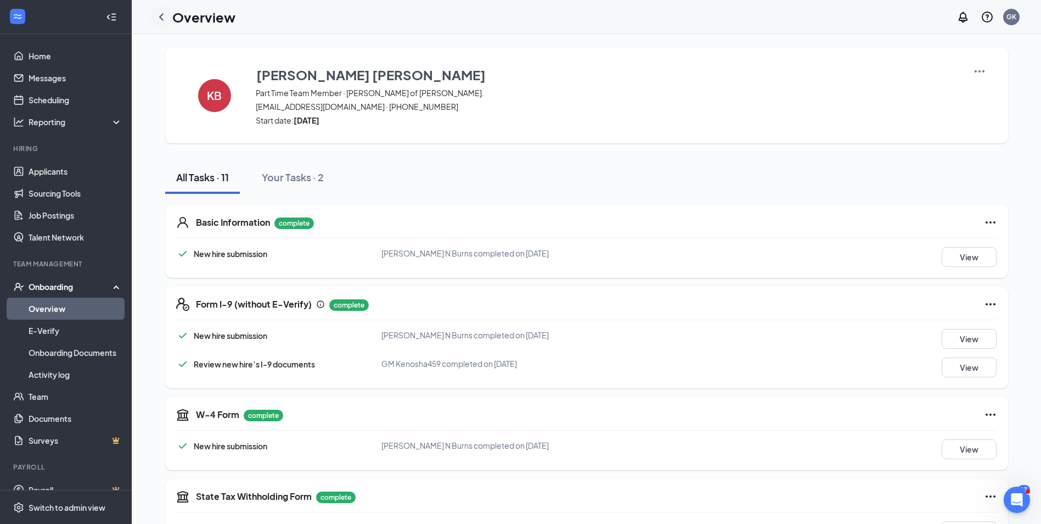
click at [164, 16] on icon "ChevronLeft" at bounding box center [161, 16] width 13 height 13
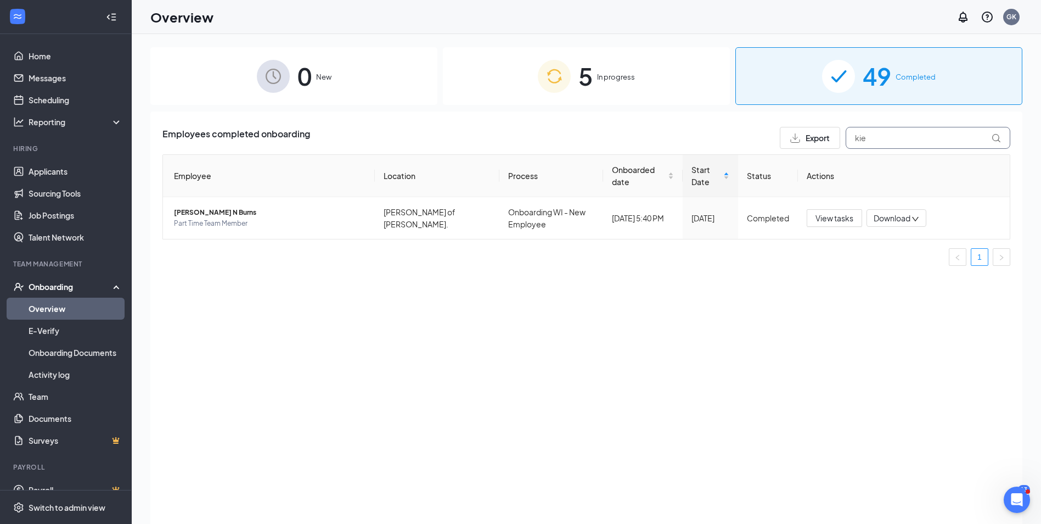
drag, startPoint x: 867, startPoint y: 136, endPoint x: 842, endPoint y: 137, distance: 25.3
click at [842, 137] on div "Export kie" at bounding box center [895, 138] width 231 height 22
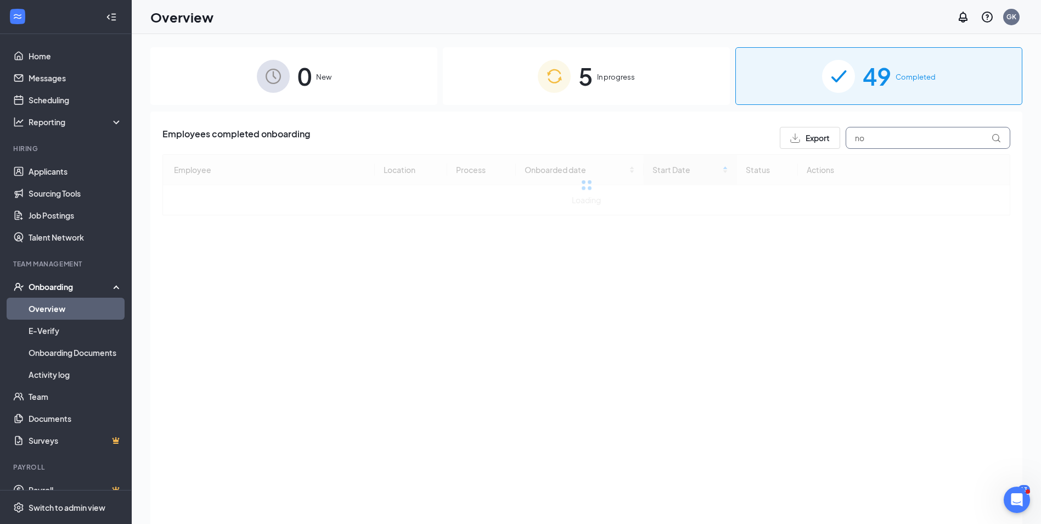
type input "n"
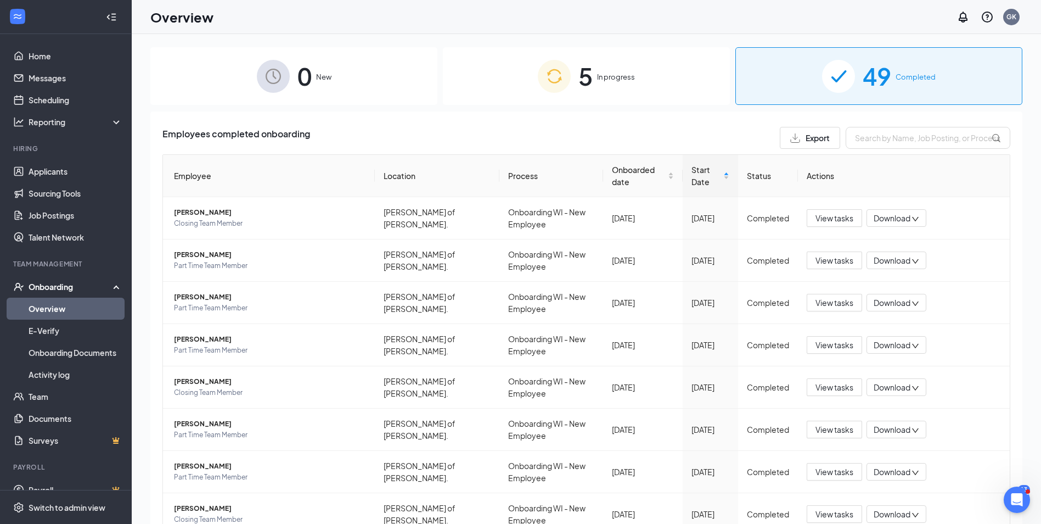
click at [609, 82] on span "In progress" at bounding box center [616, 76] width 38 height 11
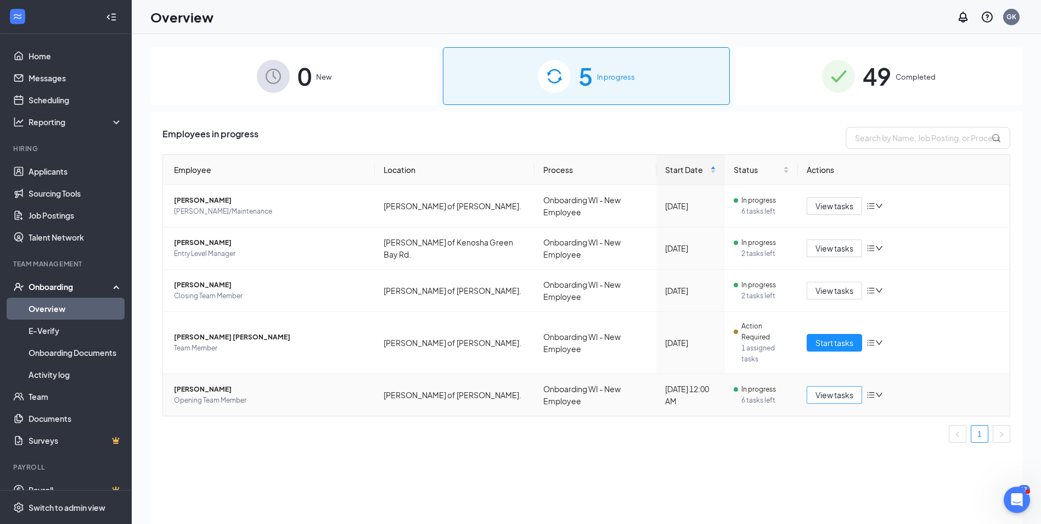
click at [839, 389] on span "View tasks" at bounding box center [835, 395] width 38 height 12
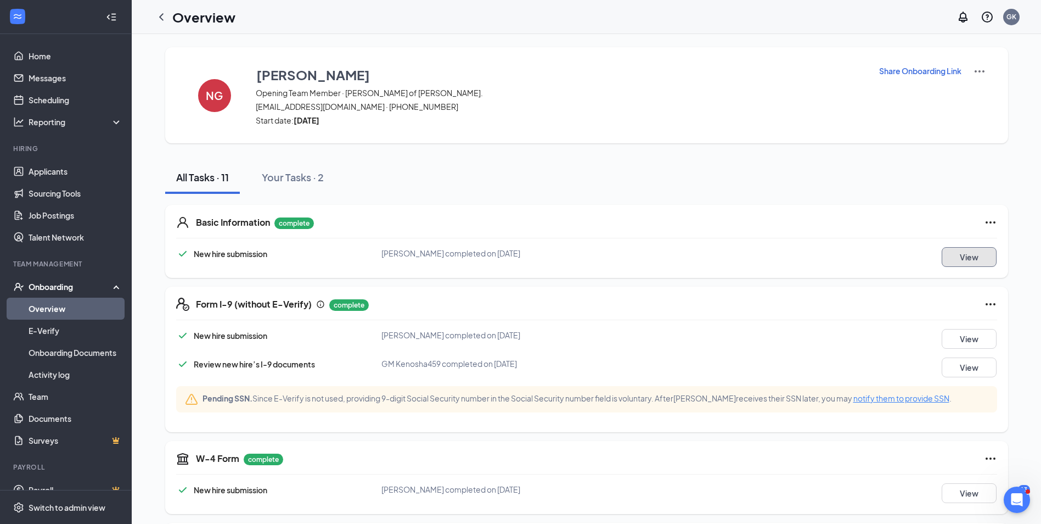
click at [956, 256] on button "View" at bounding box center [969, 257] width 55 height 20
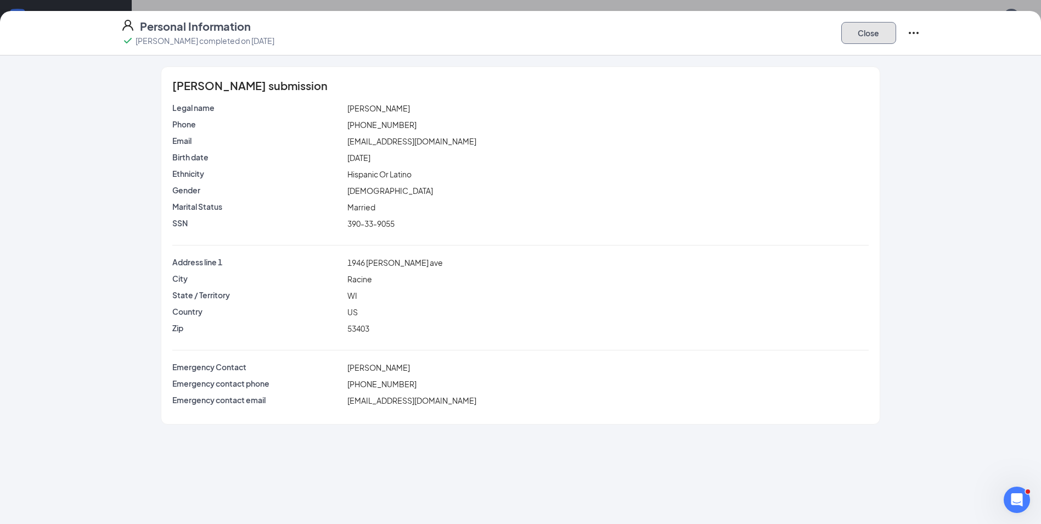
click at [861, 31] on button "Close" at bounding box center [869, 33] width 55 height 22
